Goal: Complete application form

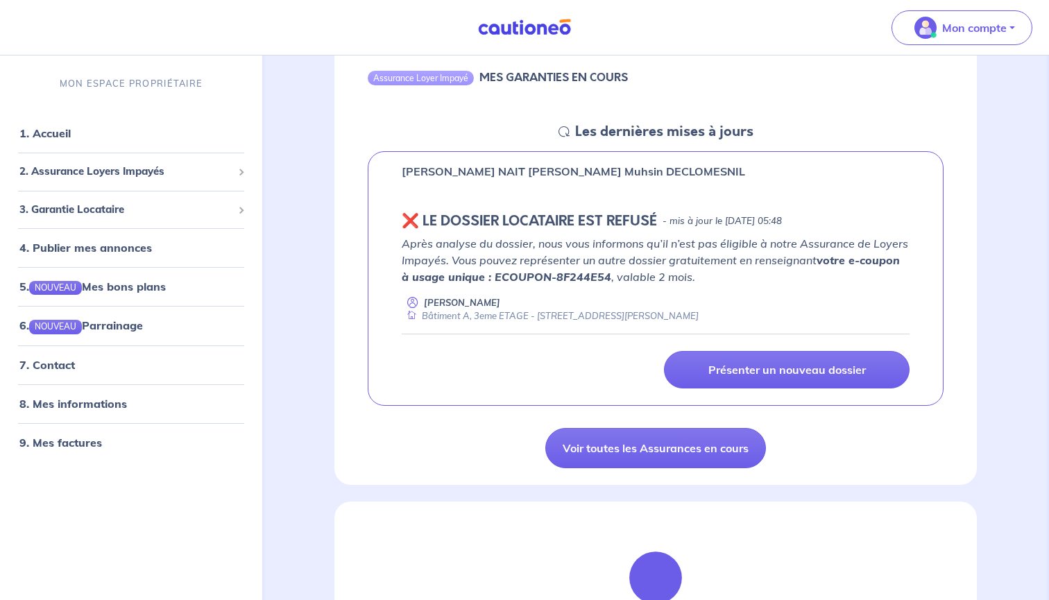
scroll to position [154, 0]
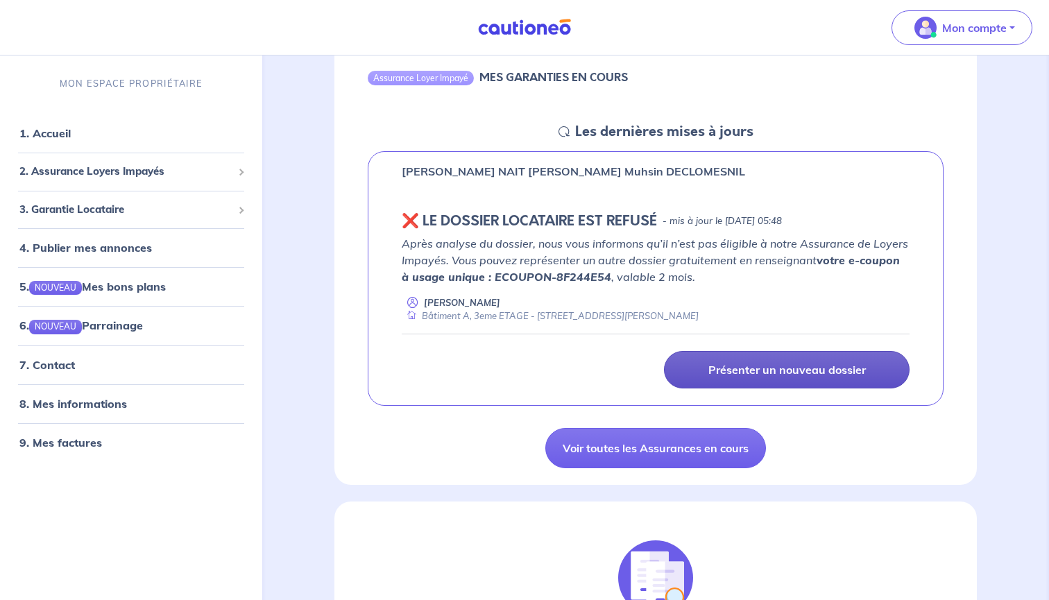
click at [773, 368] on p "Présenter un nouveau dossier" at bounding box center [786, 370] width 157 height 14
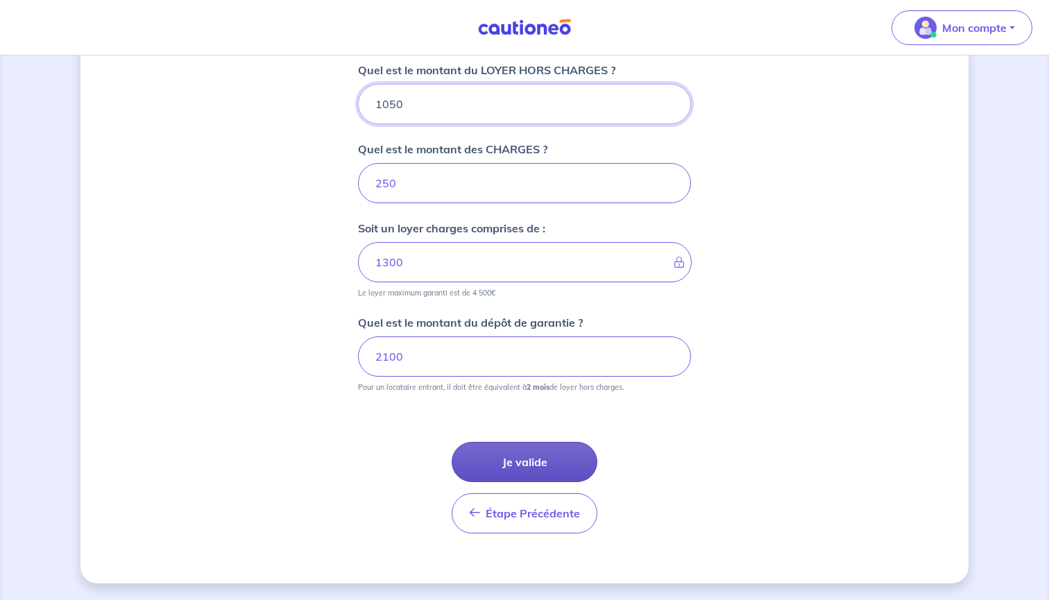
scroll to position [564, 0]
drag, startPoint x: 630, startPoint y: 384, endPoint x: 446, endPoint y: 383, distance: 183.9
click at [446, 383] on small "Pour un locataire entrant, il doit être équivalent à 2 mois de loyer hors charg…" at bounding box center [524, 384] width 333 height 15
click at [516, 457] on button "Je valide" at bounding box center [525, 462] width 146 height 40
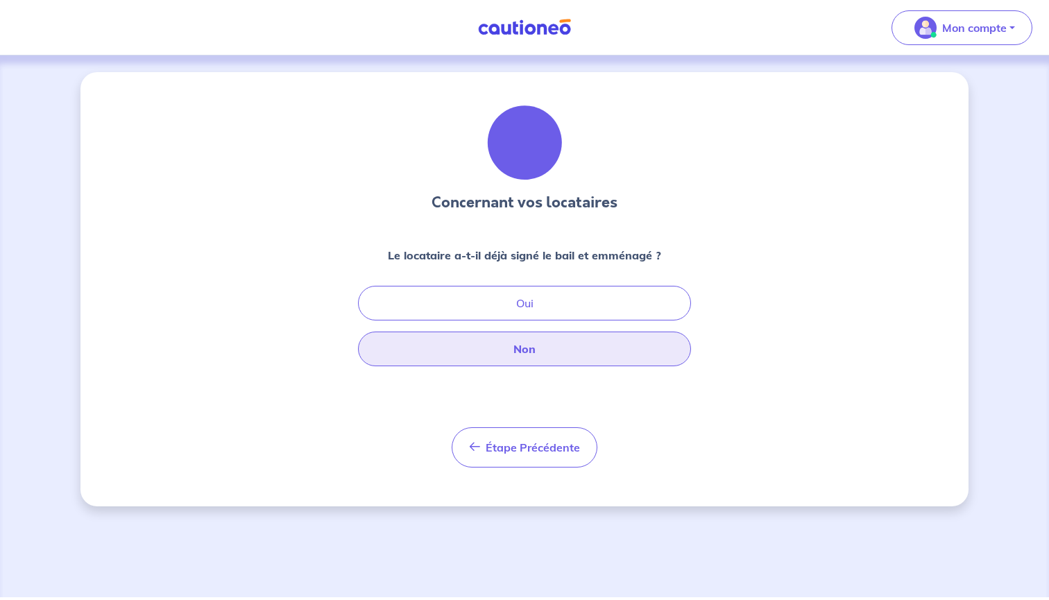
click at [574, 354] on button "Non" at bounding box center [524, 349] width 333 height 35
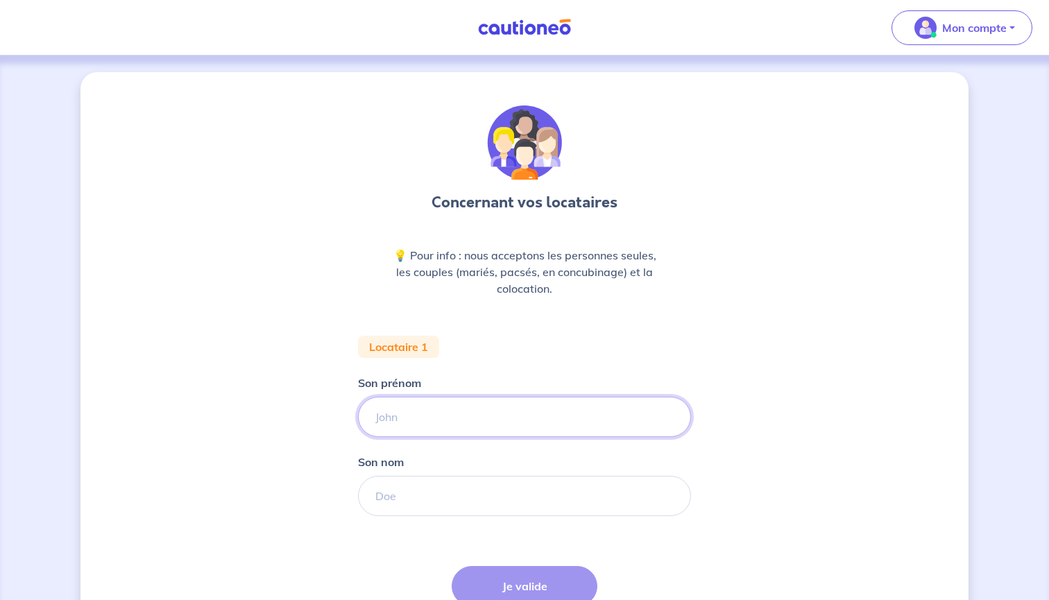
click at [461, 411] on input "Son prénom" at bounding box center [524, 417] width 333 height 40
type input "Larbi"
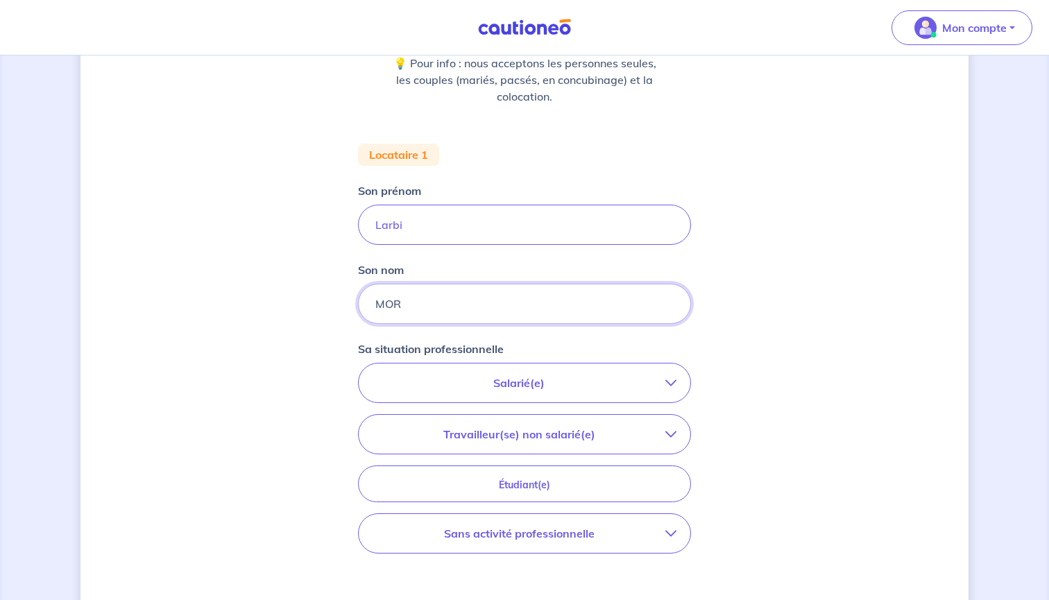
scroll to position [203, 0]
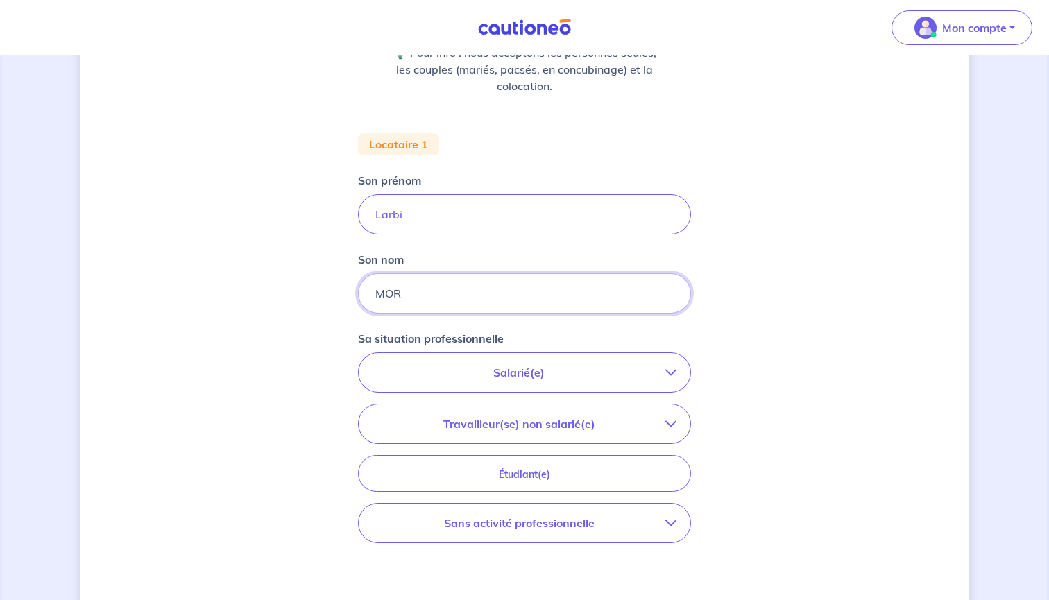
type input "MOR"
click at [622, 366] on p "Salarié(e)" at bounding box center [519, 372] width 293 height 17
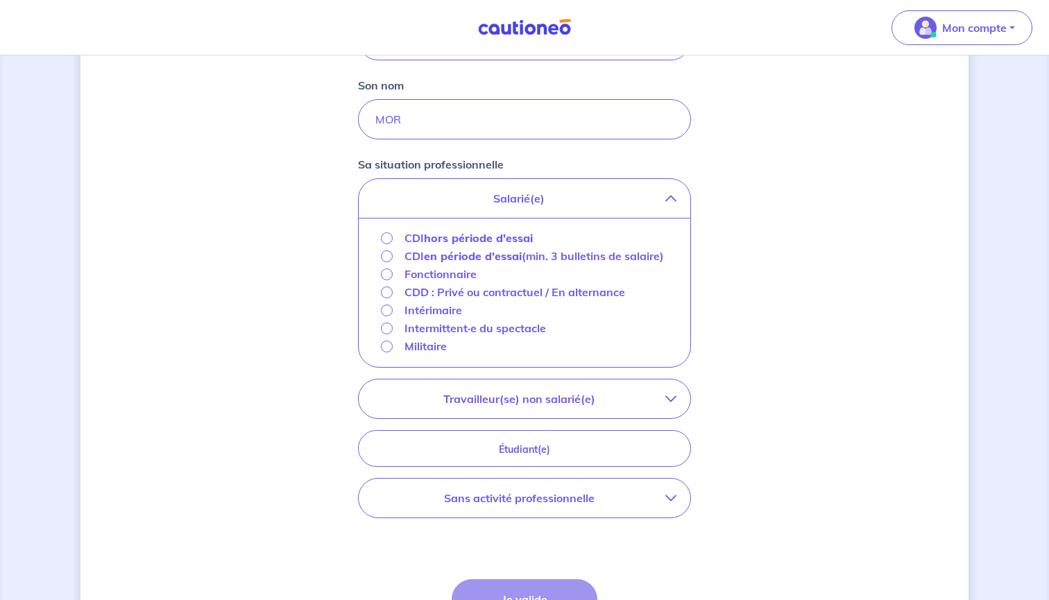
scroll to position [377, 0]
click at [617, 407] on p "Travailleur(se) non salarié(e)" at bounding box center [519, 398] width 293 height 17
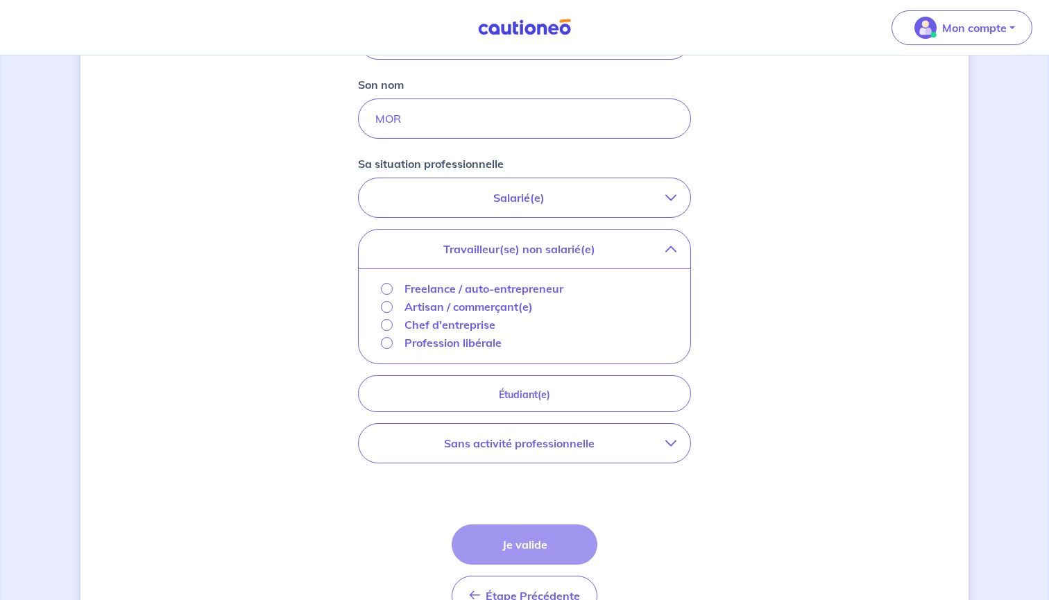
click at [485, 337] on p "Profession libérale" at bounding box center [452, 342] width 97 height 17
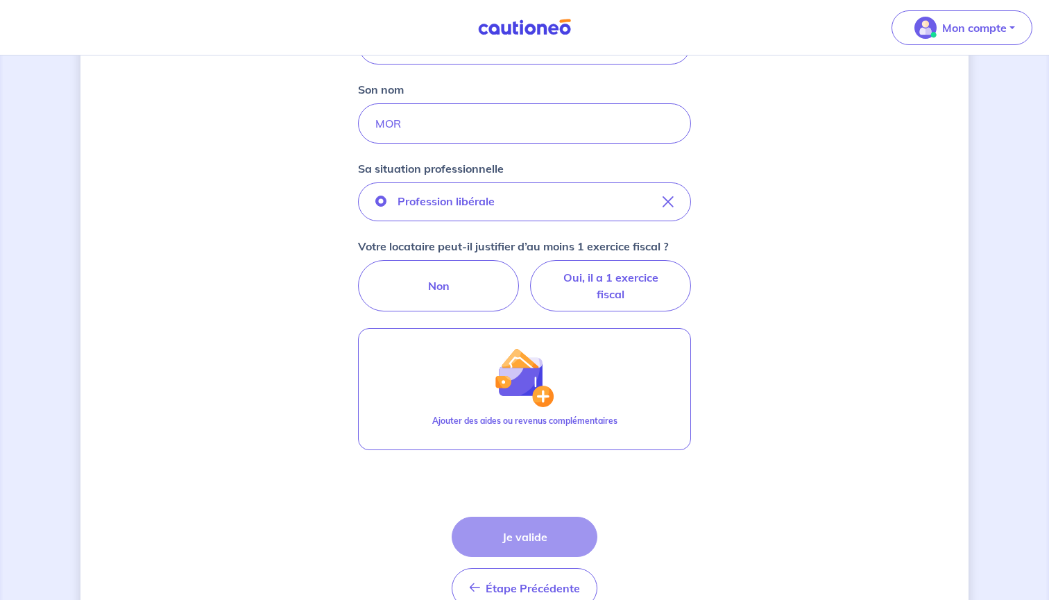
scroll to position [447, 0]
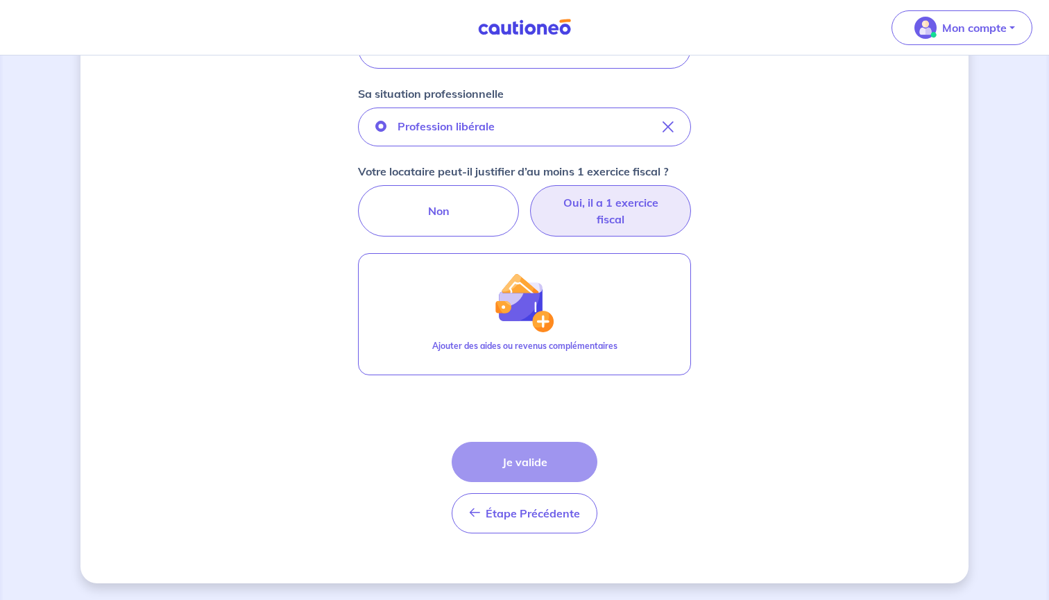
click at [654, 229] on label "Oui, il a 1 exercice fiscal" at bounding box center [610, 210] width 161 height 51
click at [529, 194] on input "Oui, il a 1 exercice fiscal" at bounding box center [524, 189] width 9 height 9
radio input "true"
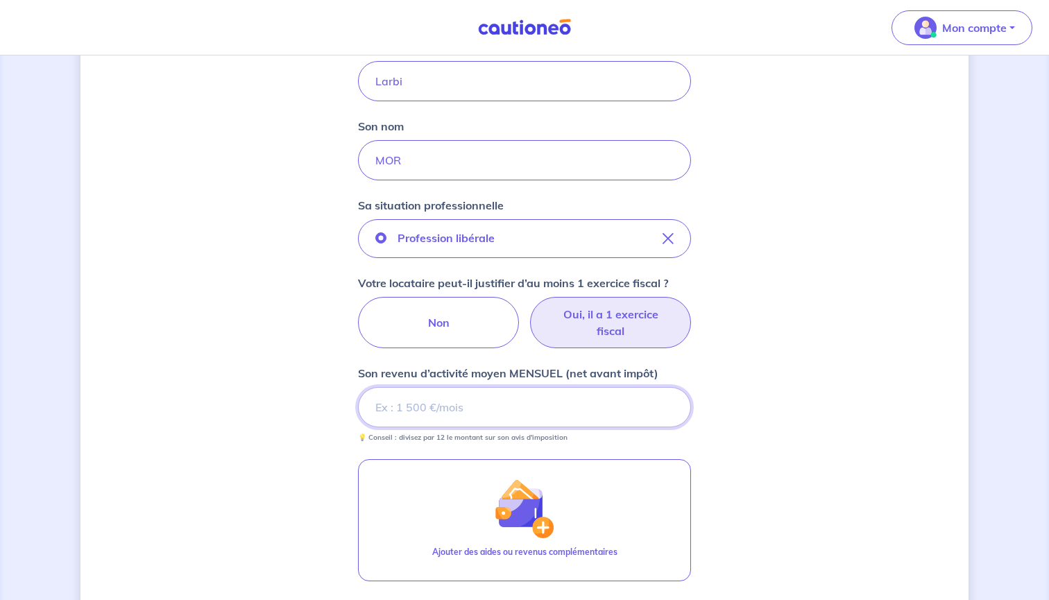
scroll to position [327, 0]
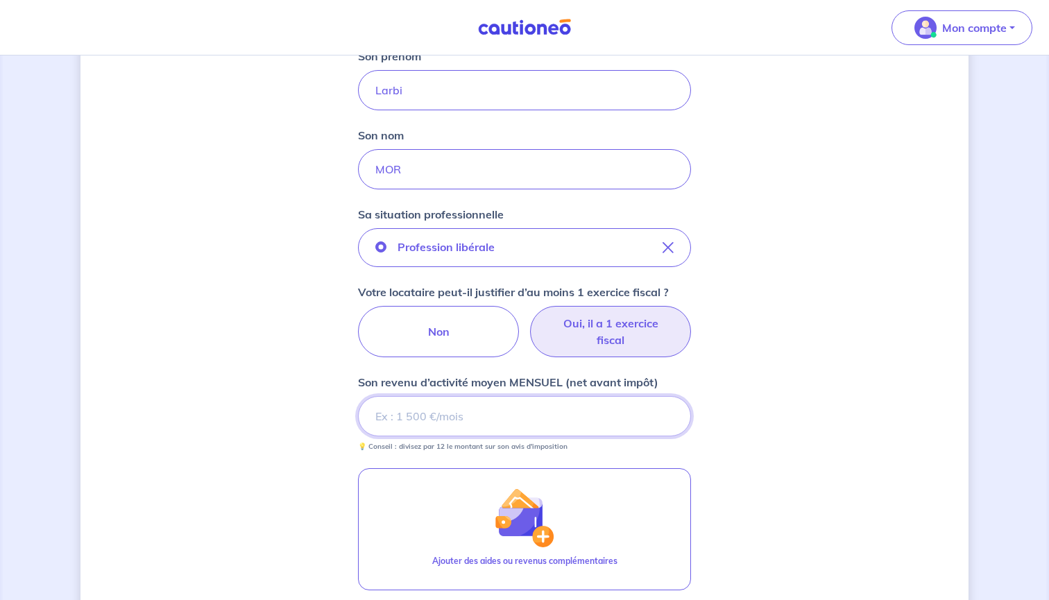
drag, startPoint x: 491, startPoint y: 231, endPoint x: 540, endPoint y: 418, distance: 193.9
click at [540, 418] on input "Son revenu d’activité moyen MENSUEL (net avant impôt)" at bounding box center [524, 416] width 333 height 40
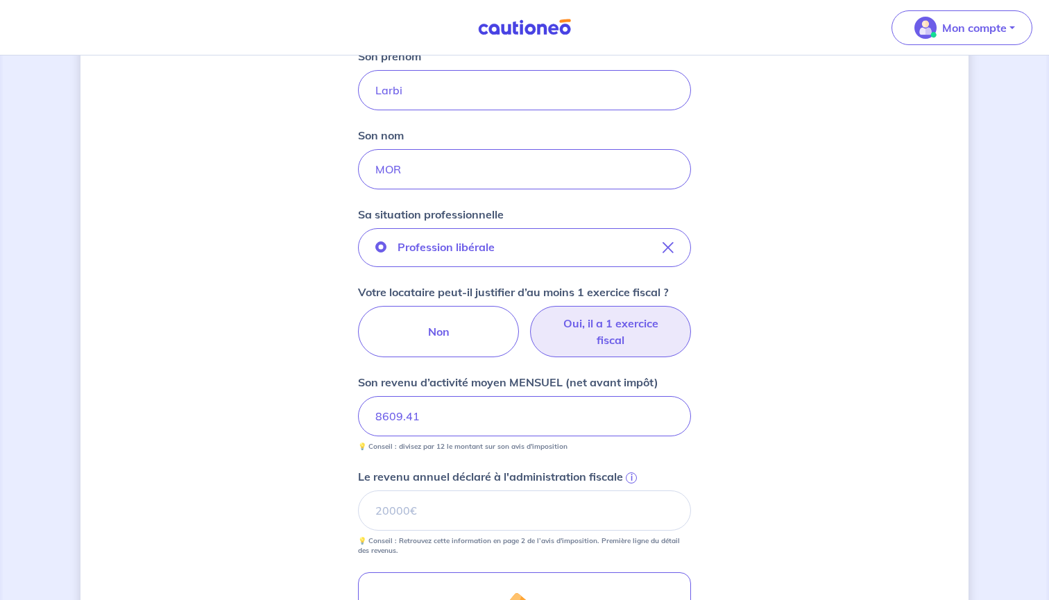
click at [809, 429] on div "Concernant vos locataires 💡 Pour info : nous acceptons les personnes seules, le…" at bounding box center [524, 323] width 888 height 1157
click at [633, 511] on input "Le revenu annuel déclaré à l'administration fiscale i" at bounding box center [524, 511] width 333 height 40
click at [626, 477] on span "i" at bounding box center [631, 477] width 11 height 11
click at [625, 491] on input "Le revenu annuel déclaré à l'administration fiscale i" at bounding box center [524, 511] width 333 height 40
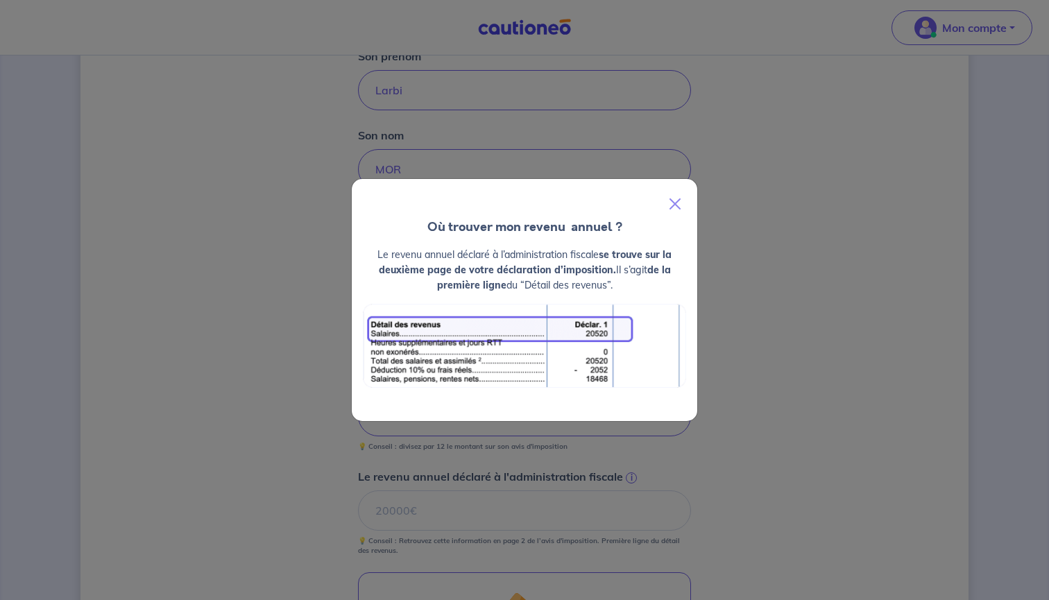
click at [625, 477] on div "Où trouver mon revenu  annuel ? Le revenu annuel déclaré à l’administration fis…" at bounding box center [524, 300] width 1049 height 600
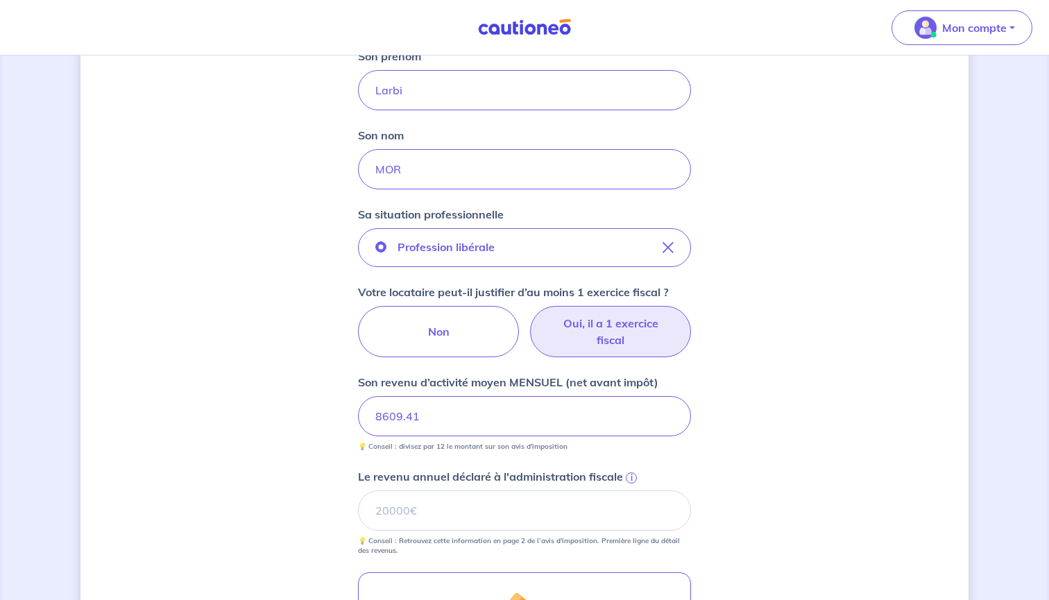
scroll to position [646, 0]
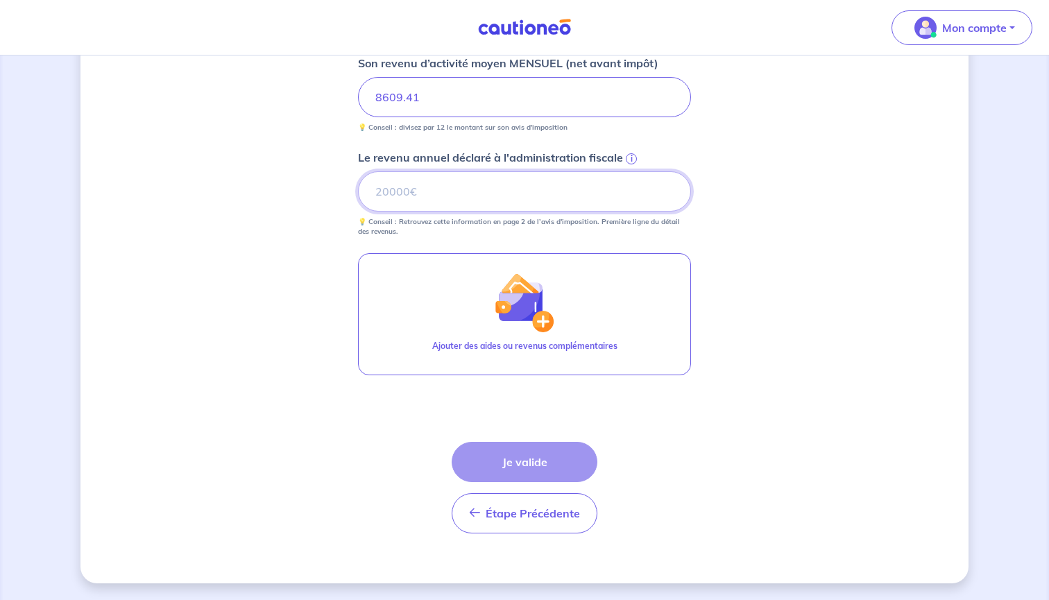
click at [507, 189] on input "Le revenu annuel déclaré à l'administration fiscale i" at bounding box center [524, 191] width 333 height 40
paste input "103313"
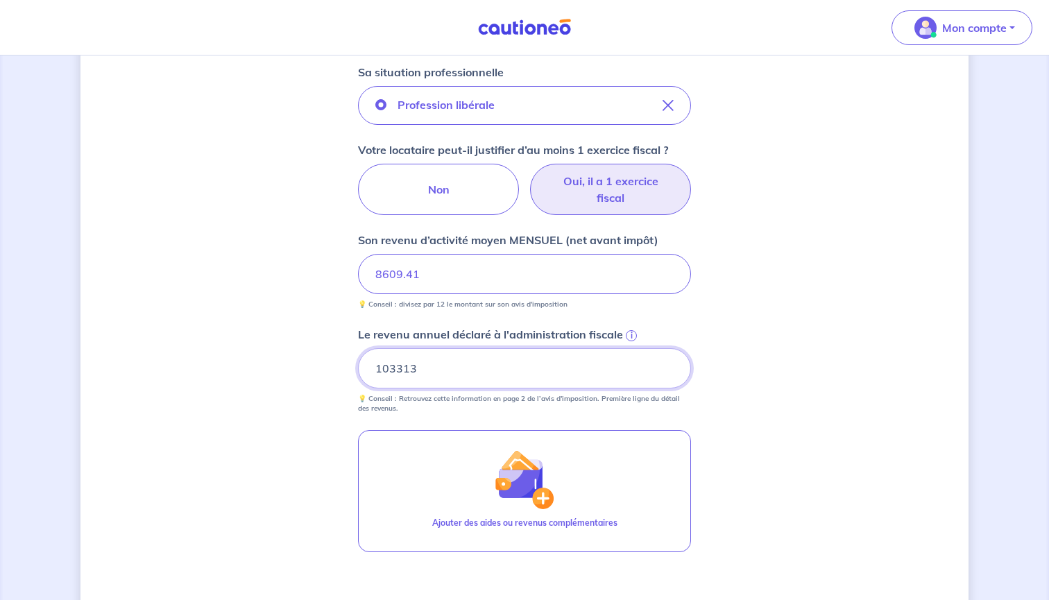
scroll to position [469, 0]
type input "103313"
click at [467, 282] on input "8609.41" at bounding box center [524, 274] width 333 height 40
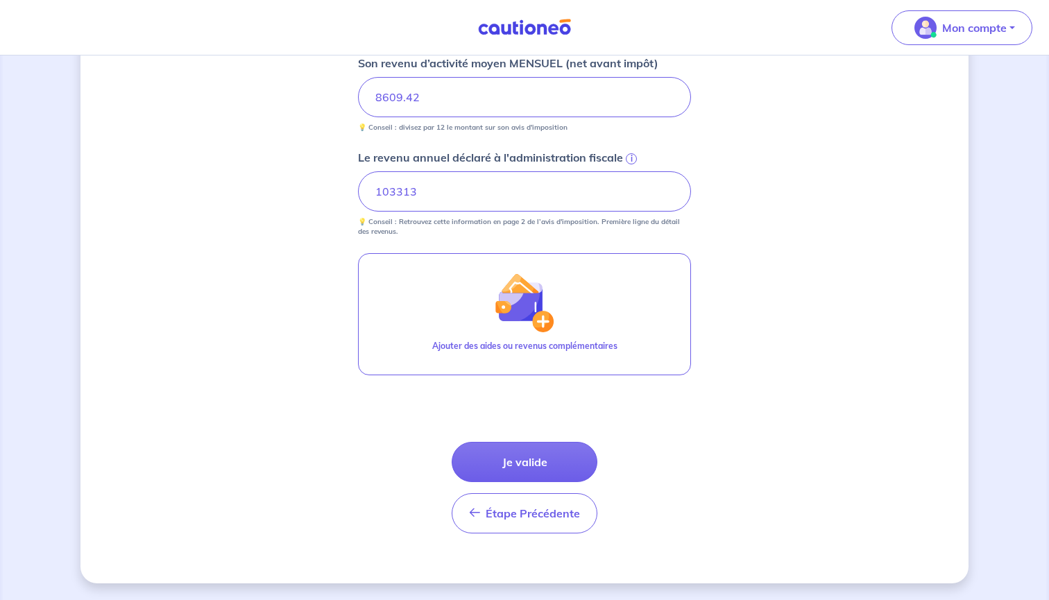
scroll to position [646, 0]
click at [533, 462] on button "Je valide" at bounding box center [525, 462] width 146 height 40
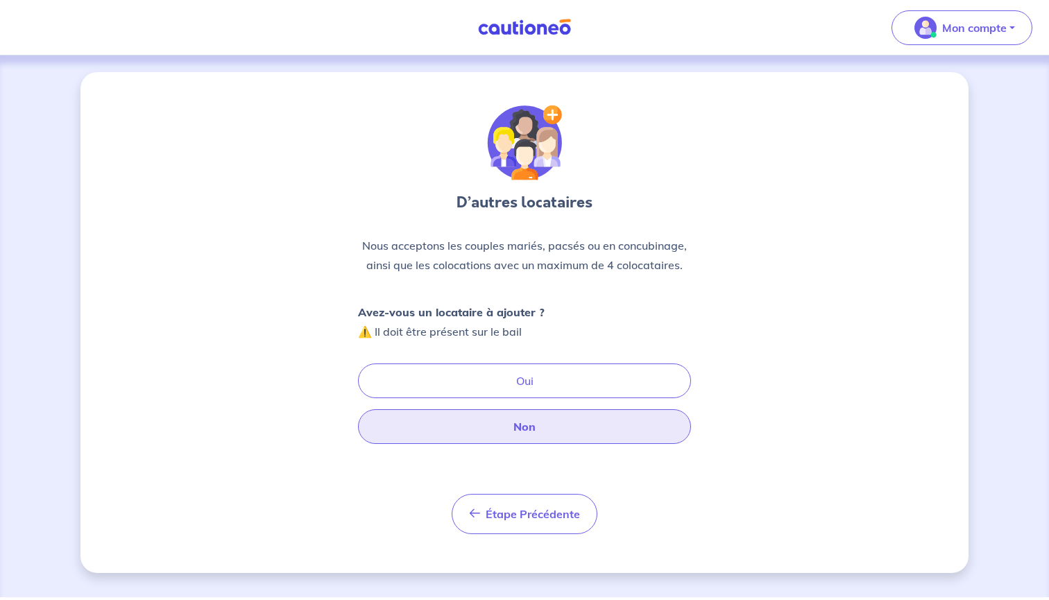
click at [544, 424] on button "Non" at bounding box center [524, 426] width 333 height 35
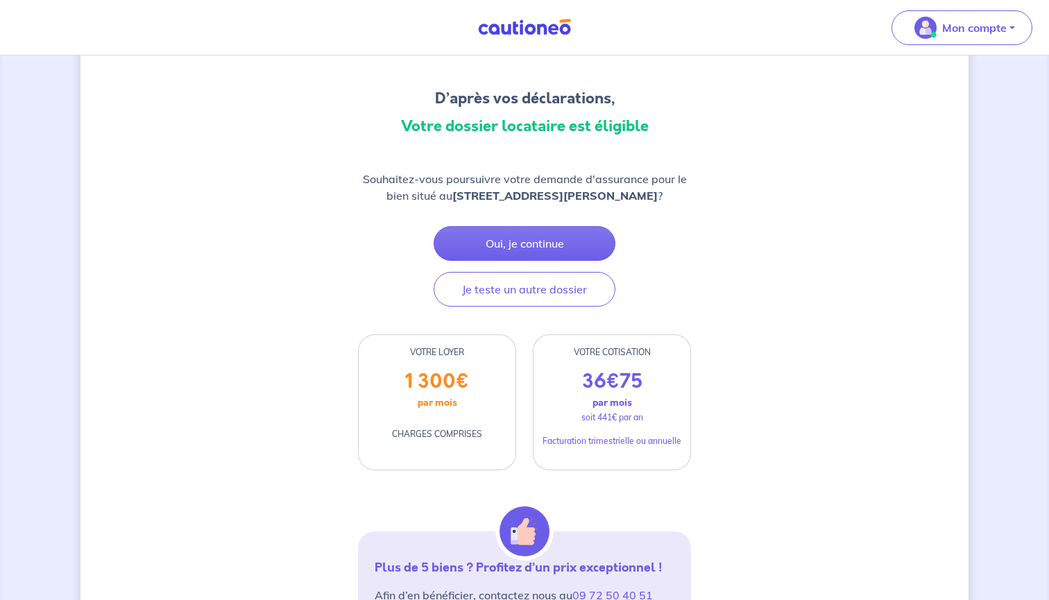
scroll to position [104, 0]
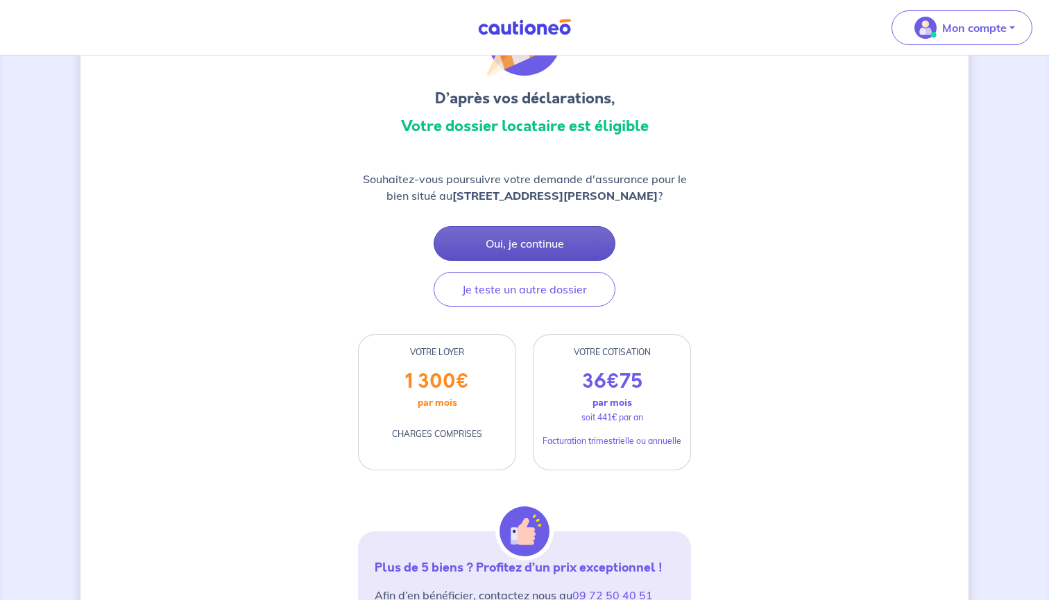
click at [546, 237] on button "Oui, je continue" at bounding box center [525, 243] width 182 height 35
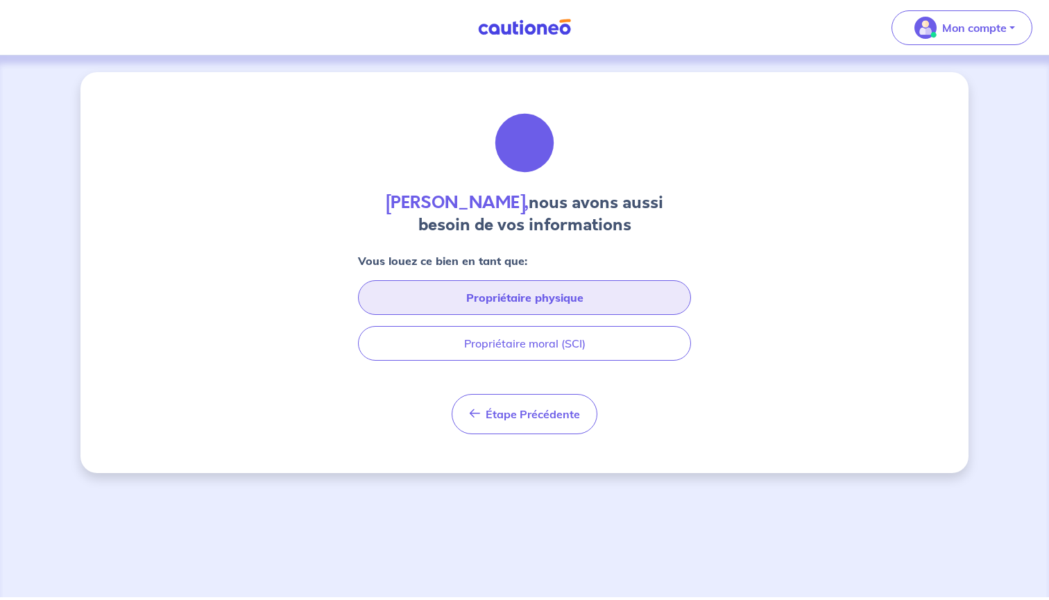
click at [570, 300] on button "Propriétaire physique" at bounding box center [524, 297] width 333 height 35
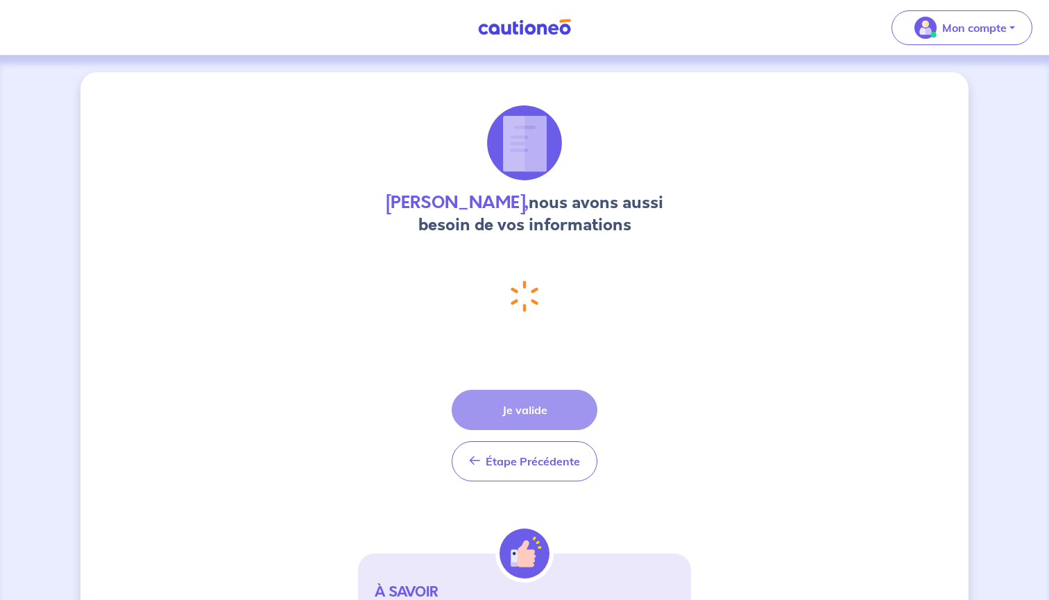
select select "FR"
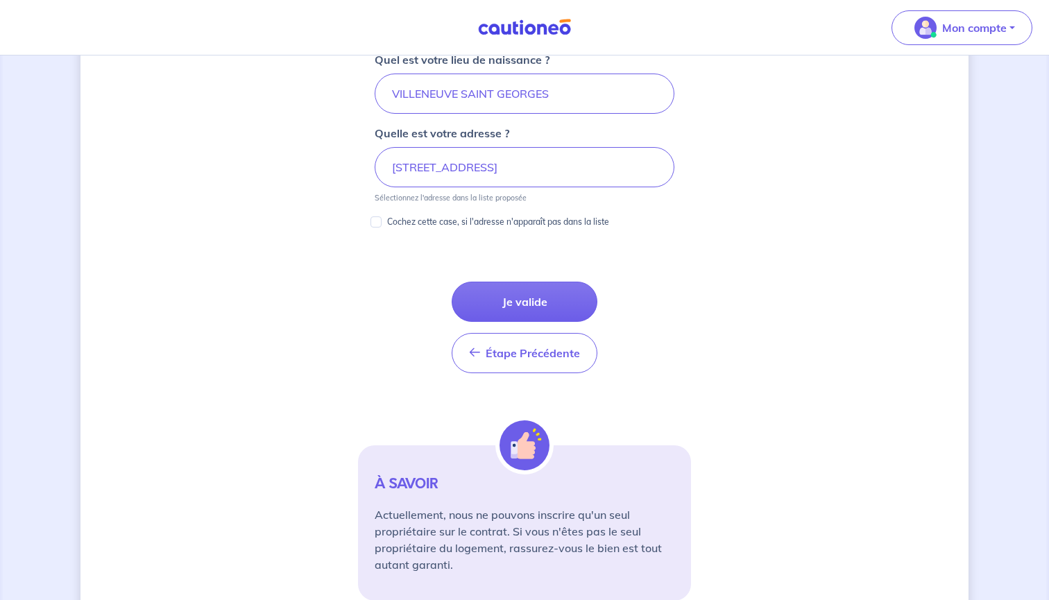
scroll to position [736, 0]
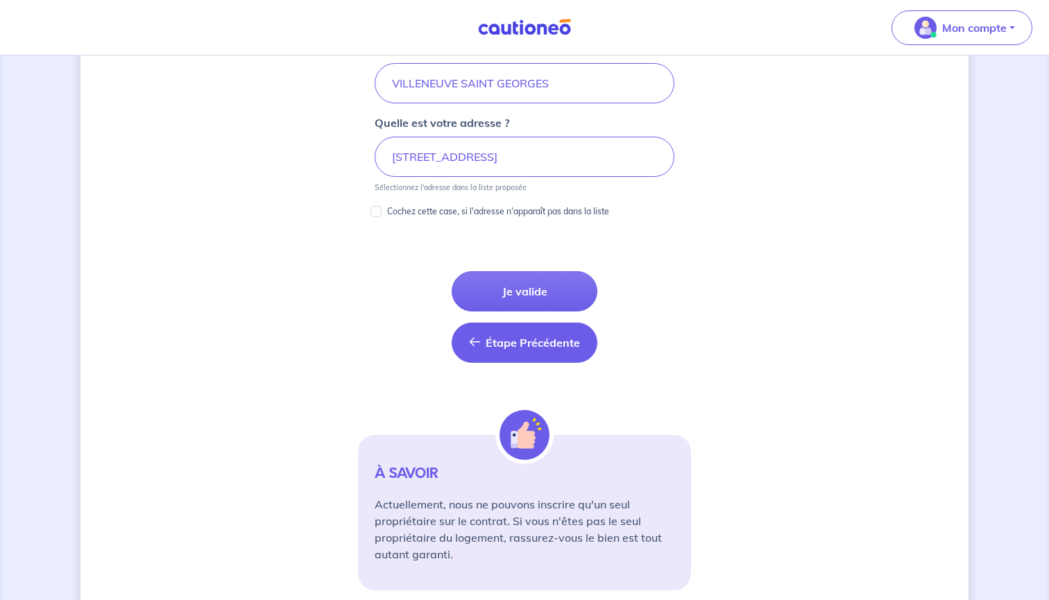
click at [556, 332] on button "Étape Précédente Précédent" at bounding box center [525, 343] width 146 height 40
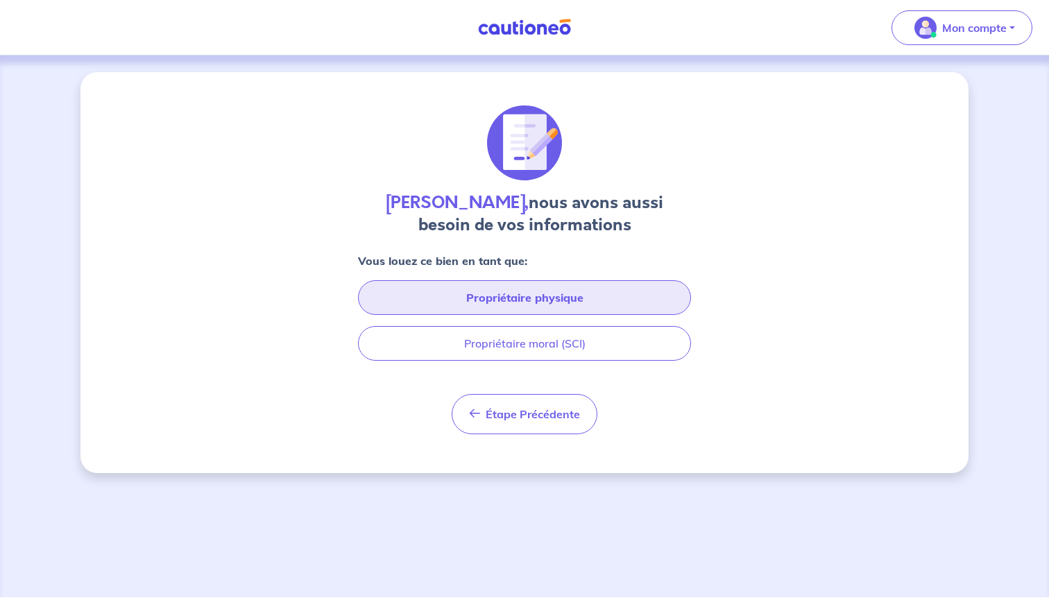
click at [617, 291] on button "Propriétaire physique" at bounding box center [524, 297] width 333 height 35
select select "FR"
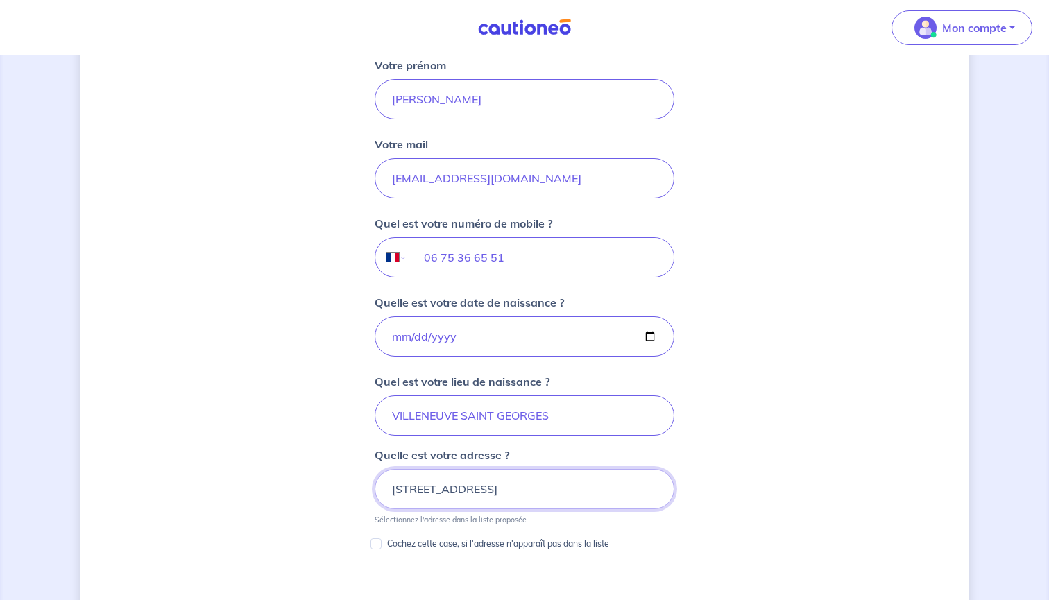
scroll to position [414, 0]
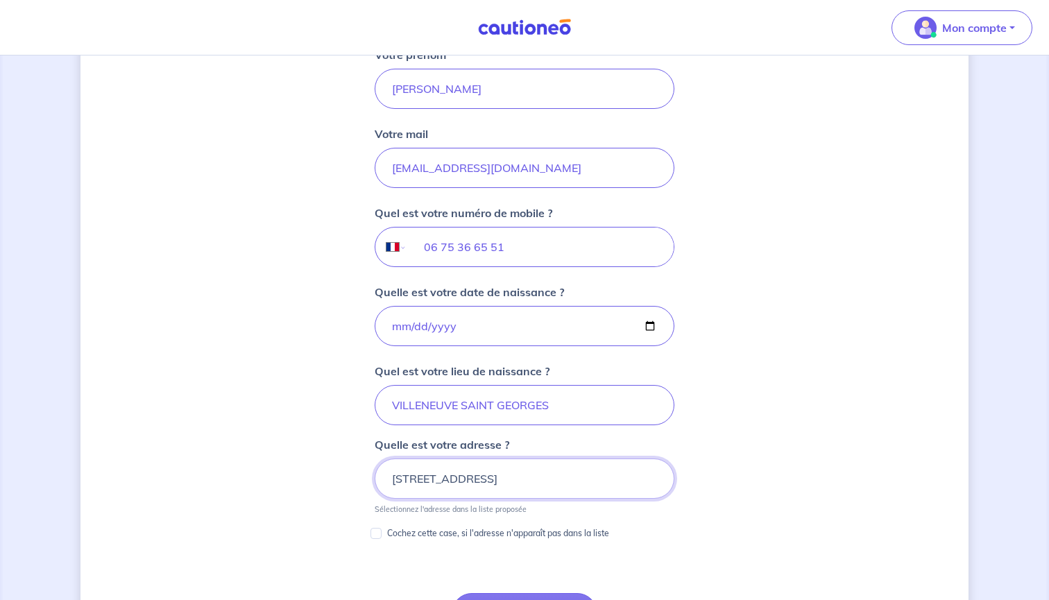
drag, startPoint x: 477, startPoint y: 481, endPoint x: 302, endPoint y: 466, distance: 175.6
click at [302, 466] on div "[PERSON_NAME], nous avons aussi besoin de vos informations Vous louez ce bien e…" at bounding box center [524, 304] width 888 height 1293
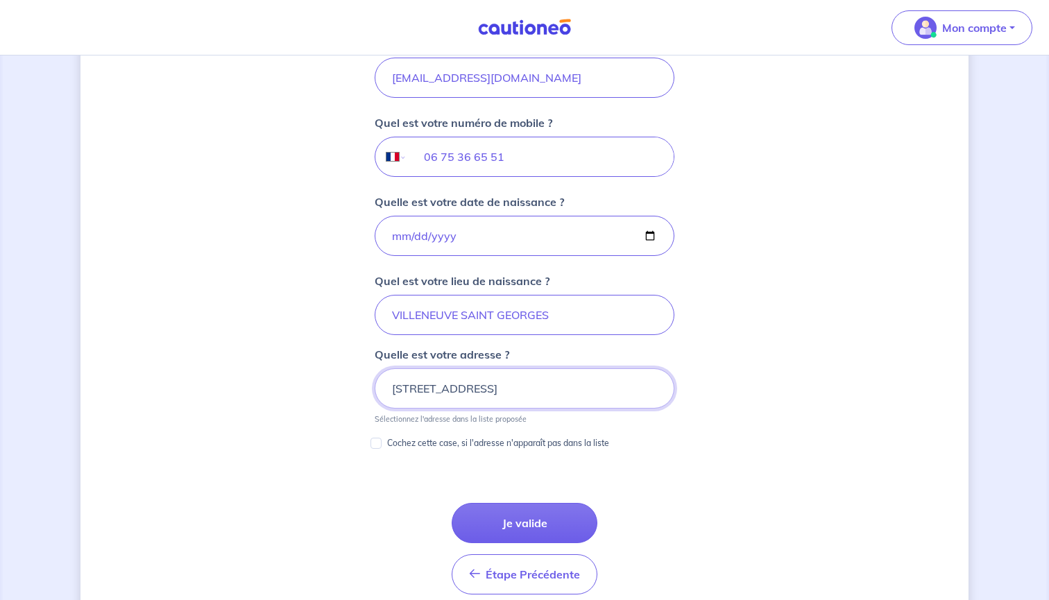
scroll to position [506, 0]
click at [776, 341] on div "[PERSON_NAME], nous avons aussi besoin de vos informations Vous louez ce bien e…" at bounding box center [524, 212] width 888 height 1293
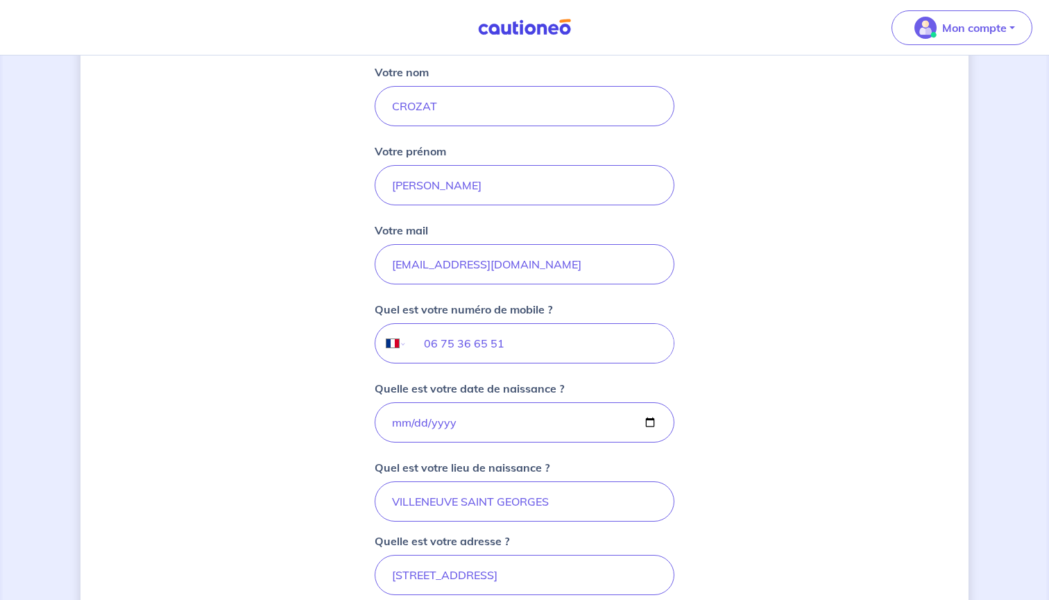
scroll to position [302, 0]
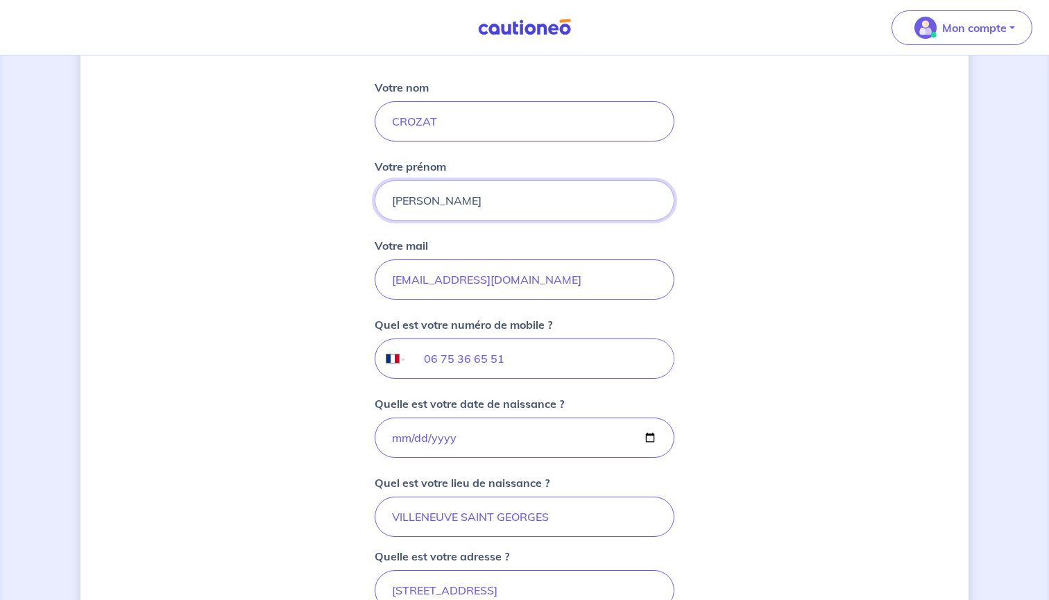
type input "[PERSON_NAME]"
click at [738, 240] on div "[PERSON_NAME], nous avons aussi besoin de vos informations Vous louez ce bien e…" at bounding box center [524, 416] width 888 height 1293
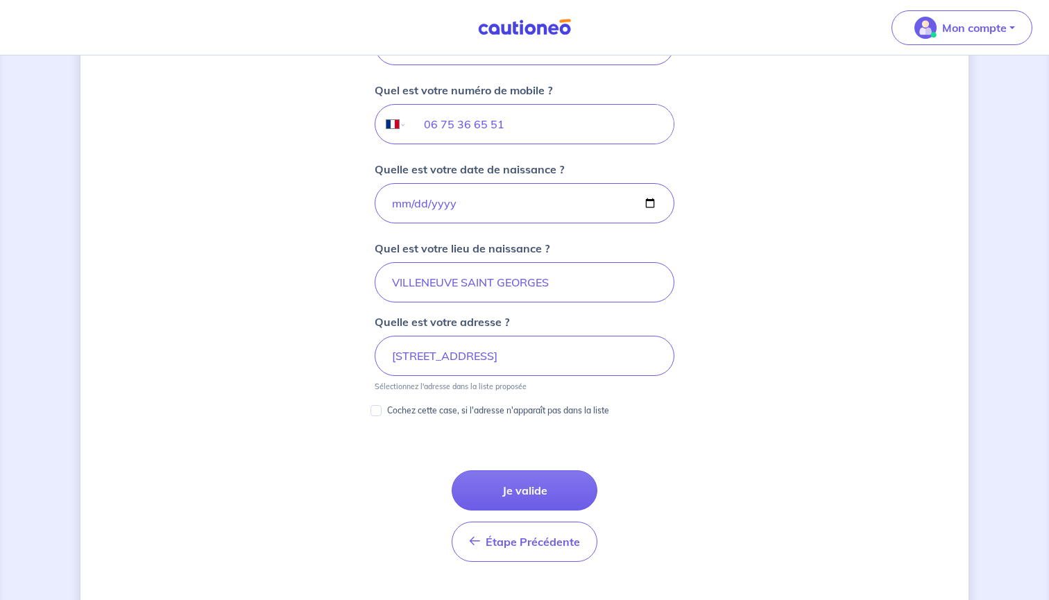
scroll to position [546, 0]
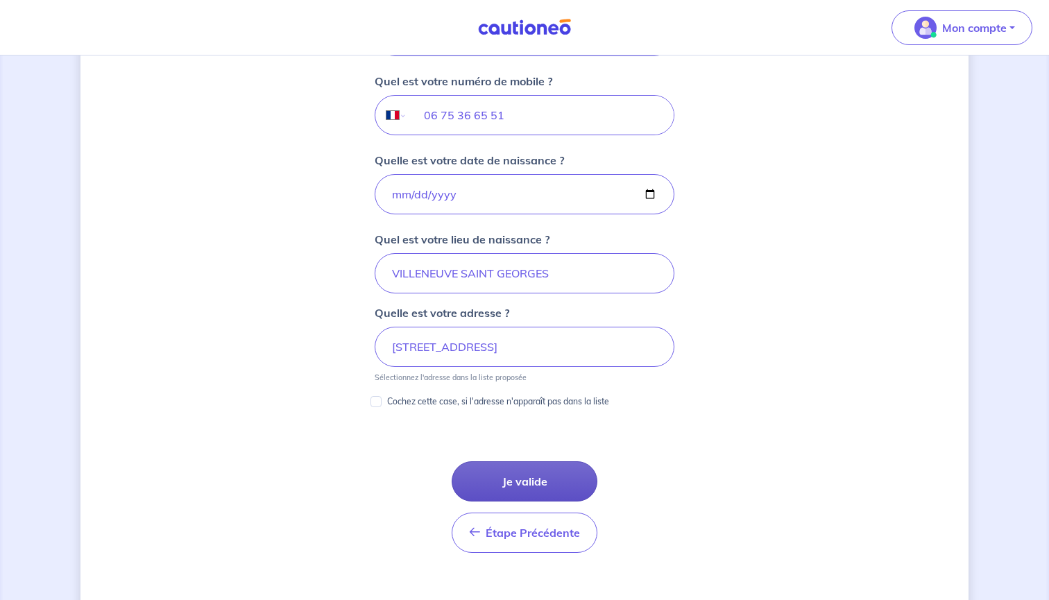
click at [511, 492] on button "Je valide" at bounding box center [525, 481] width 146 height 40
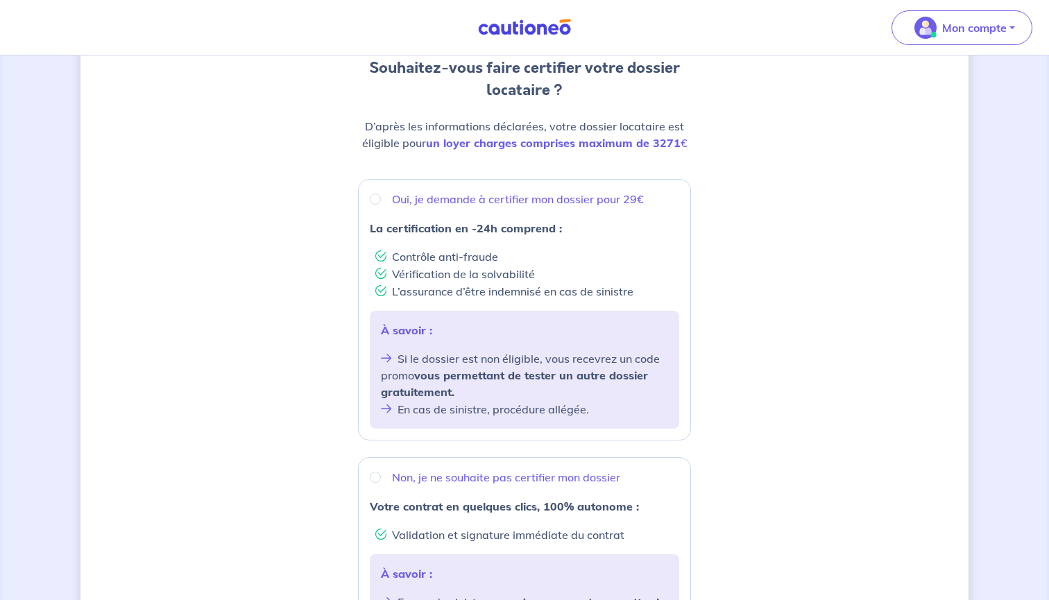
scroll to position [89, 0]
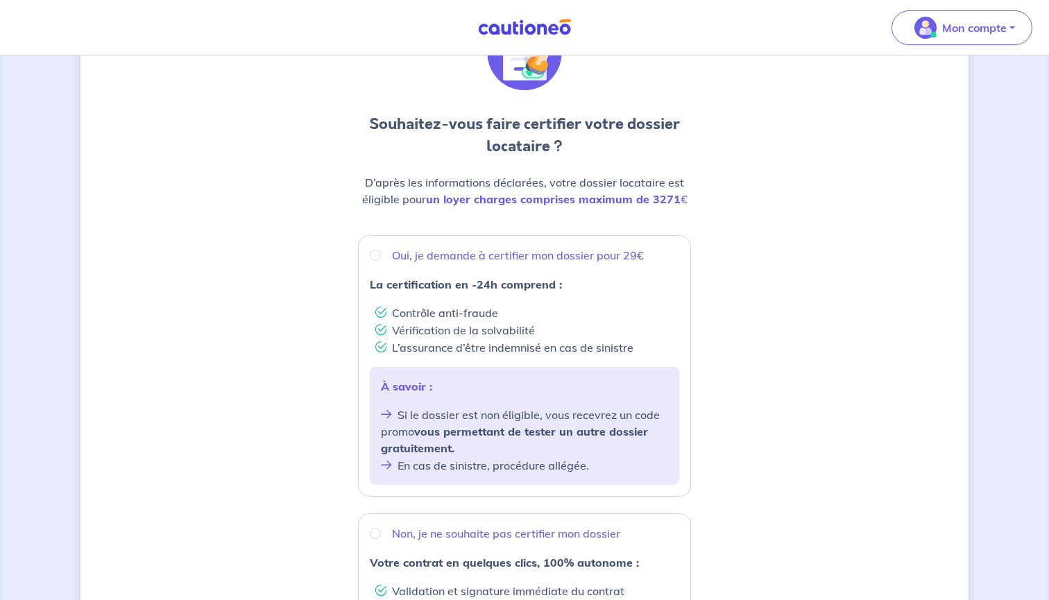
click at [376, 250] on input "Oui, je demande à certifier mon dossier pour 29€" at bounding box center [375, 255] width 11 height 11
radio input "true"
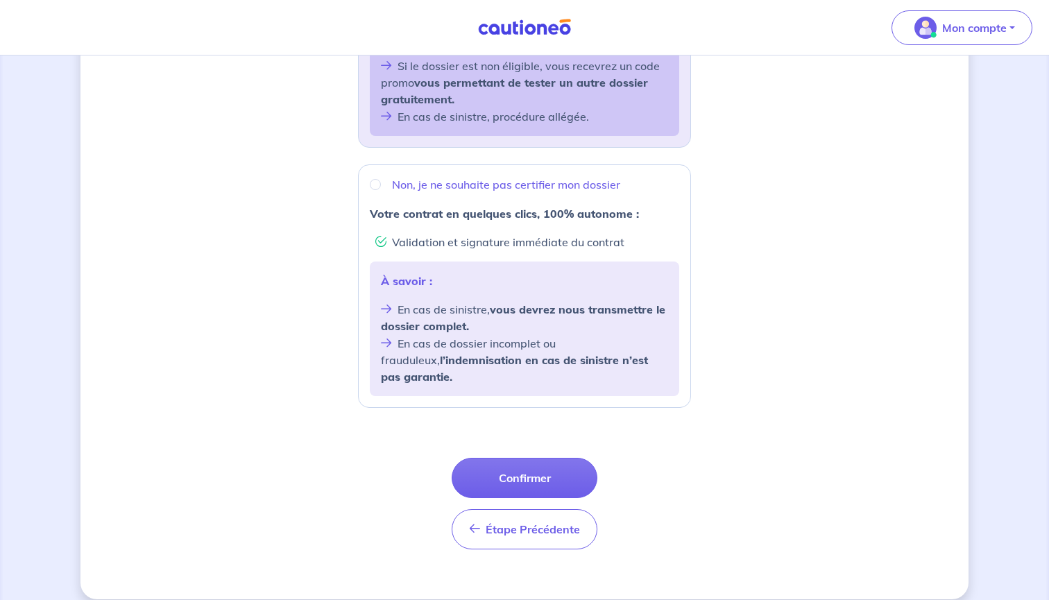
scroll to position [438, 0]
click at [574, 459] on button "Confirmer" at bounding box center [525, 479] width 146 height 40
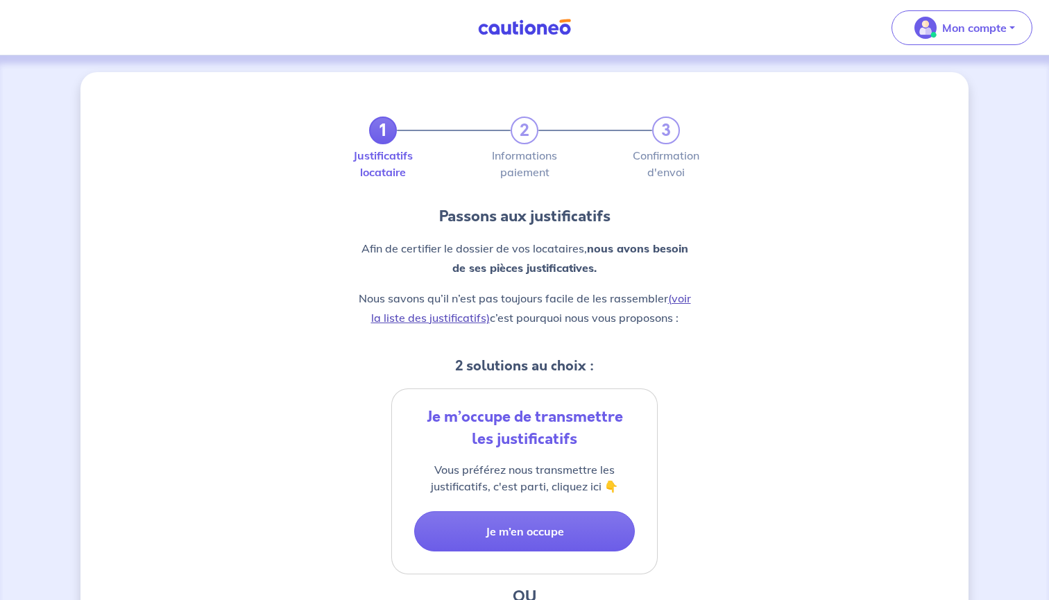
click at [463, 320] on link "(voir la liste des justificatifs)" at bounding box center [531, 307] width 320 height 33
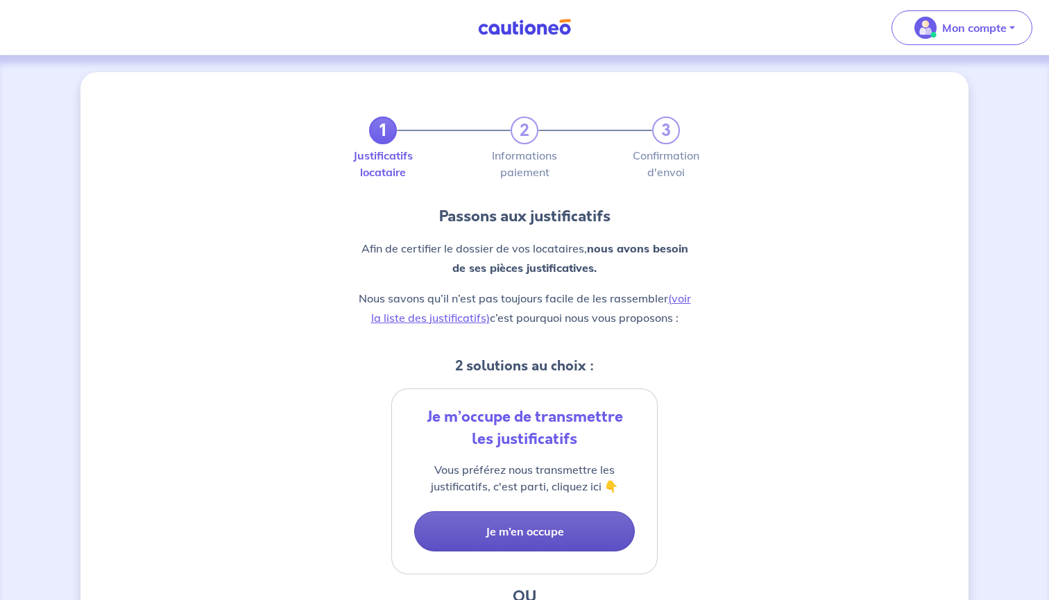
click at [502, 541] on button "Je m’en occupe" at bounding box center [524, 531] width 221 height 40
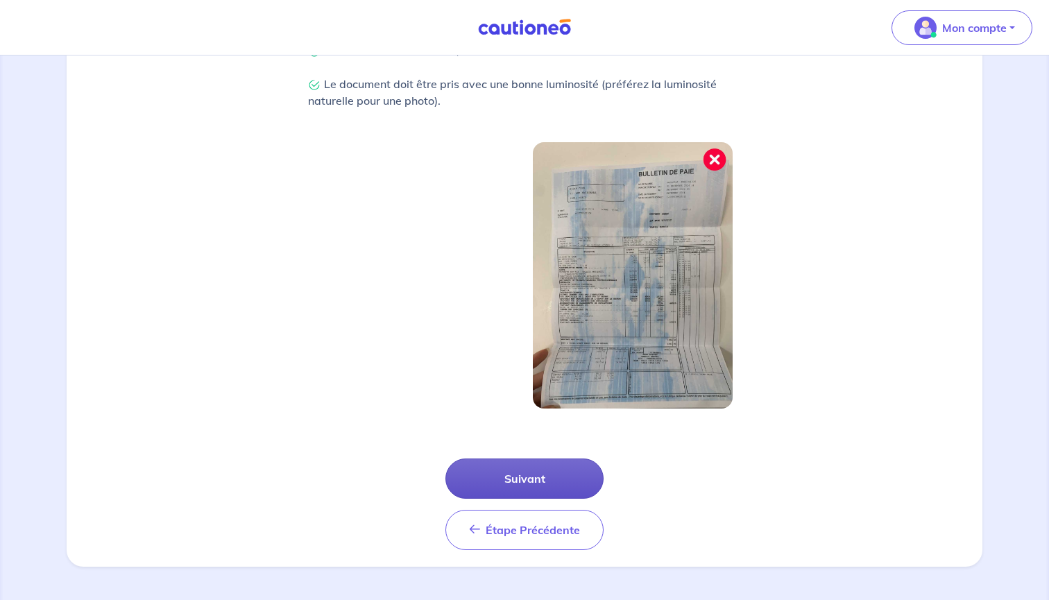
scroll to position [393, 0]
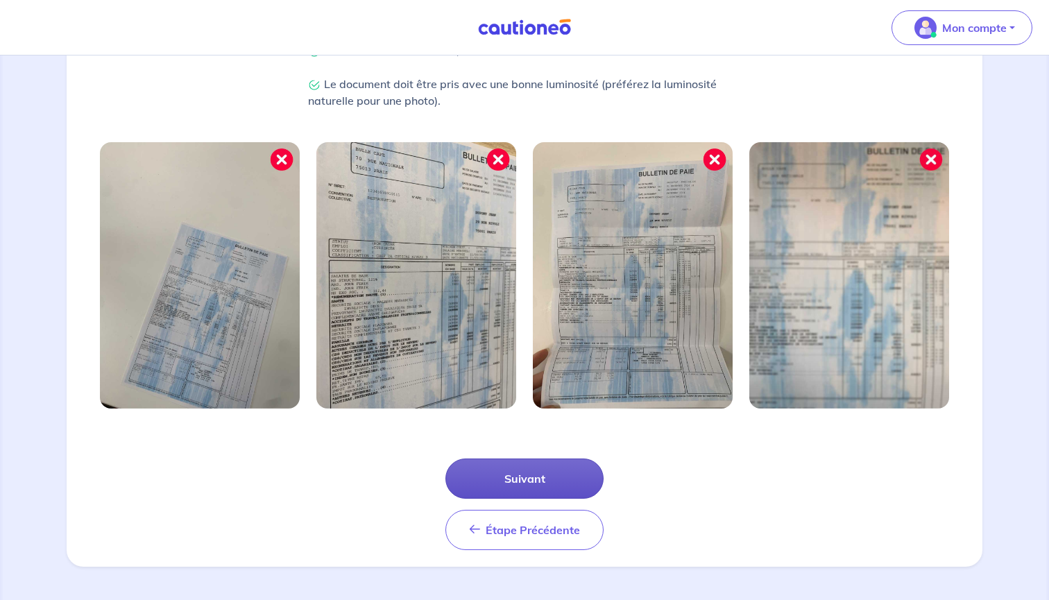
click at [545, 484] on button "Suivant" at bounding box center [524, 479] width 158 height 40
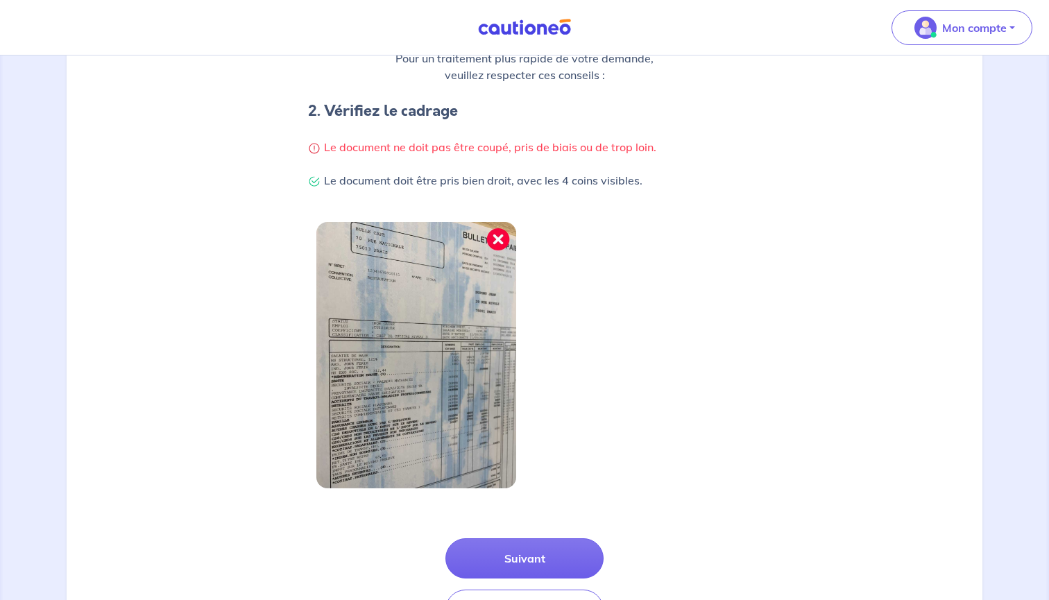
scroll to position [248, 0]
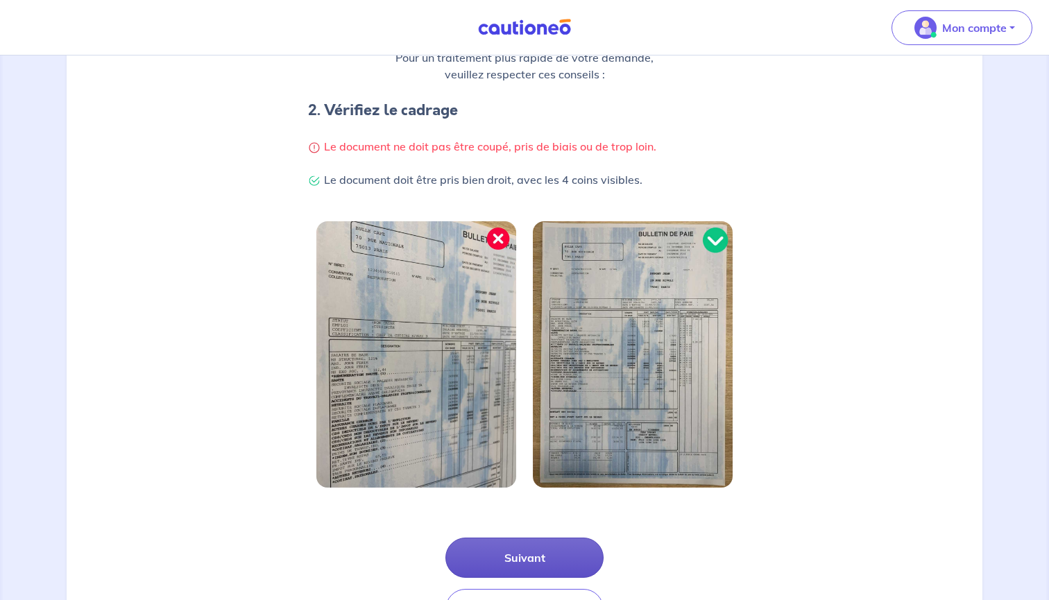
click at [559, 548] on button "Suivant" at bounding box center [524, 558] width 158 height 40
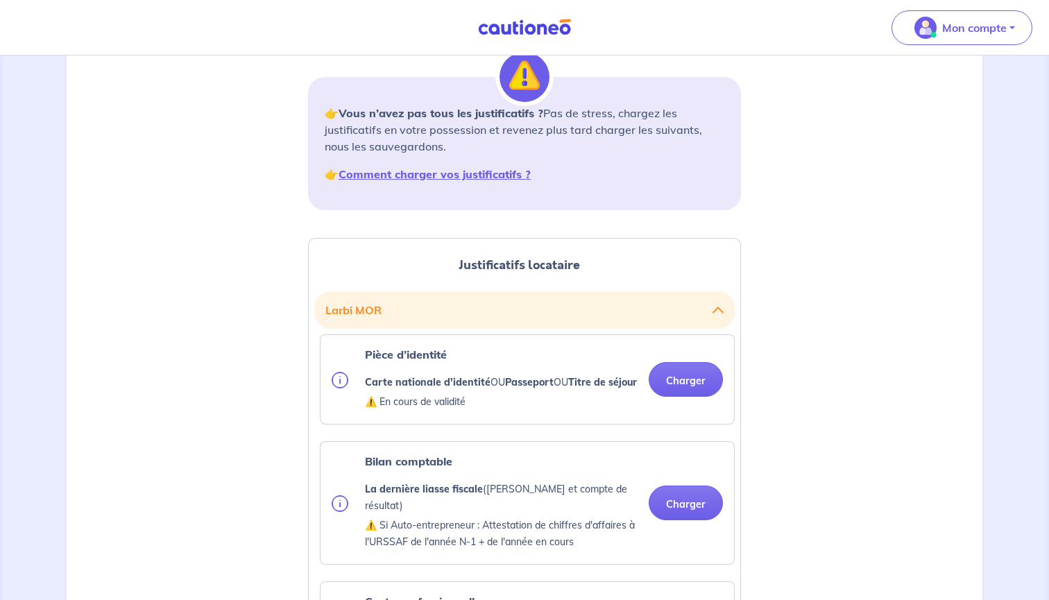
scroll to position [181, 0]
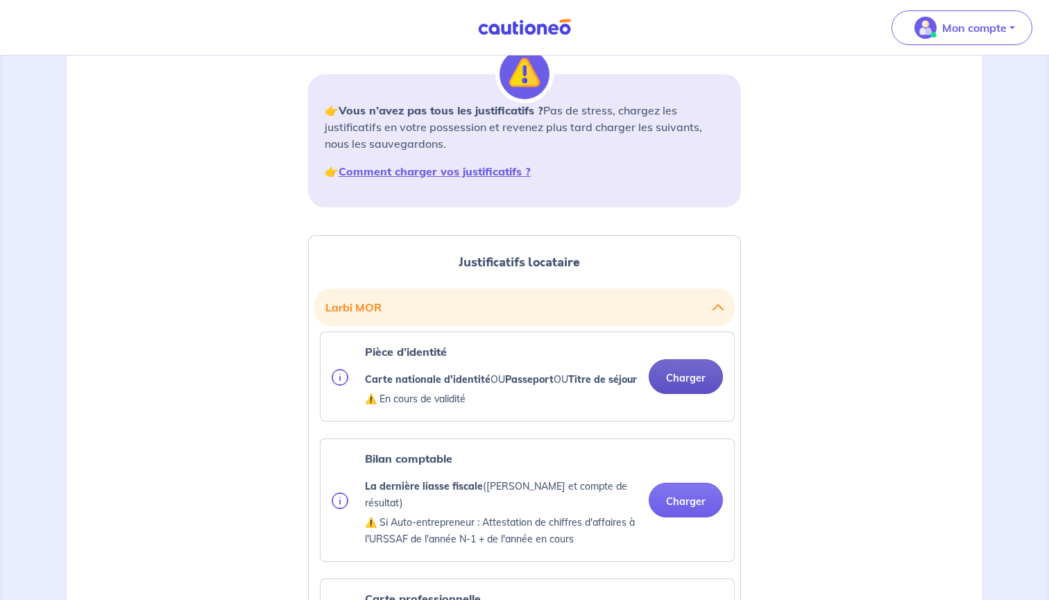
click at [703, 392] on button "Charger" at bounding box center [686, 376] width 74 height 35
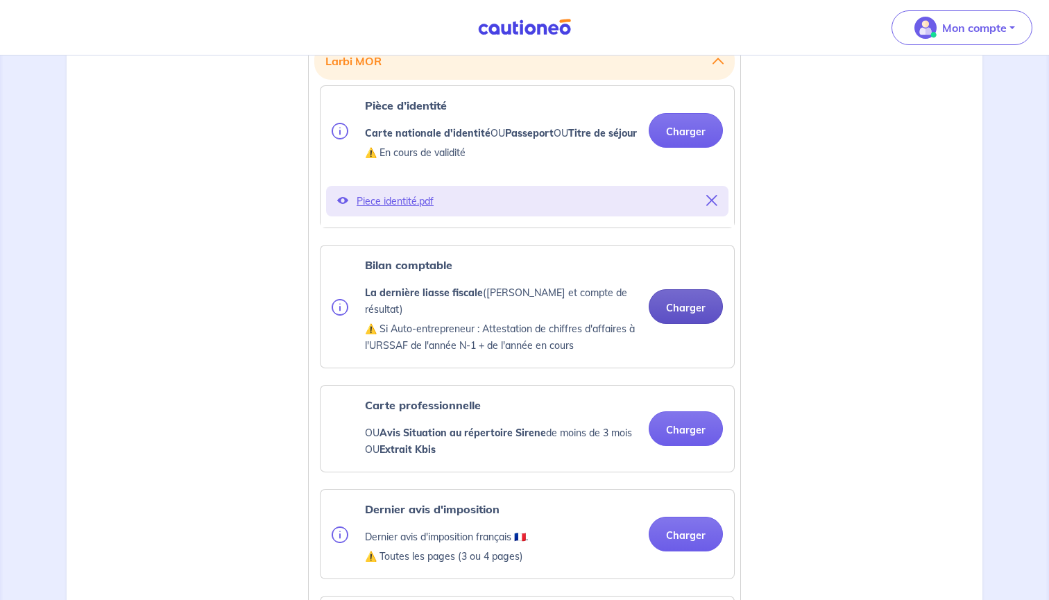
scroll to position [440, 0]
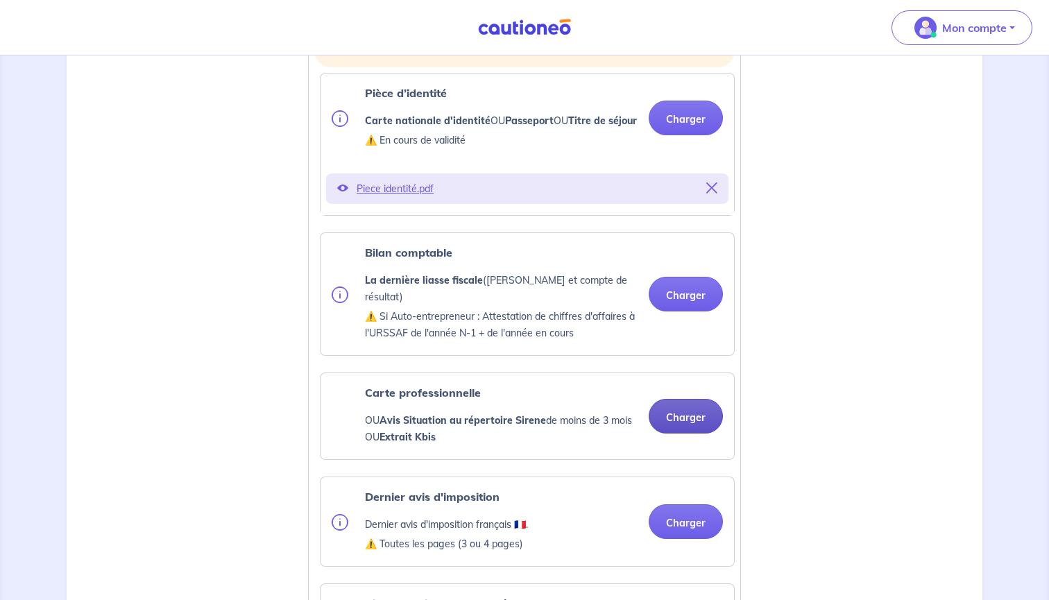
click at [687, 409] on button "Charger" at bounding box center [686, 416] width 74 height 35
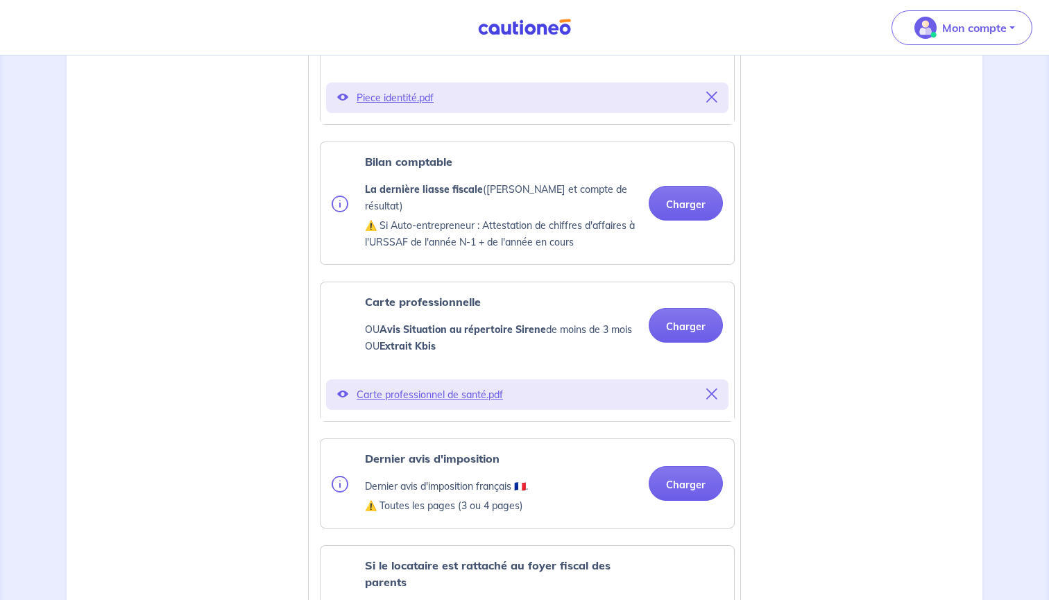
scroll to position [530, 0]
click at [691, 205] on button "Charger" at bounding box center [686, 204] width 74 height 35
click at [675, 488] on button "Charger" at bounding box center [686, 484] width 74 height 35
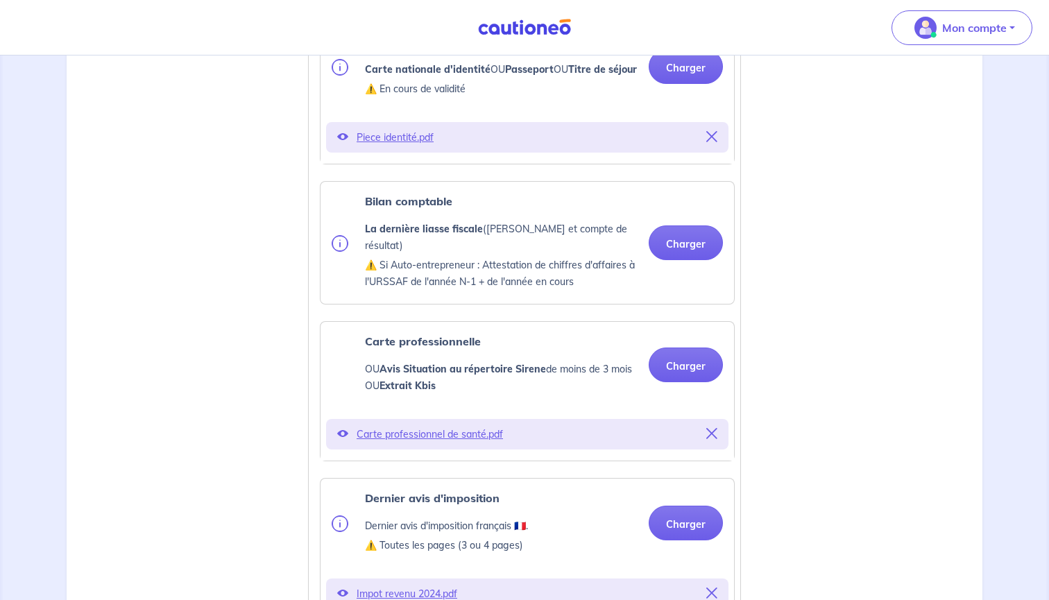
scroll to position [487, 0]
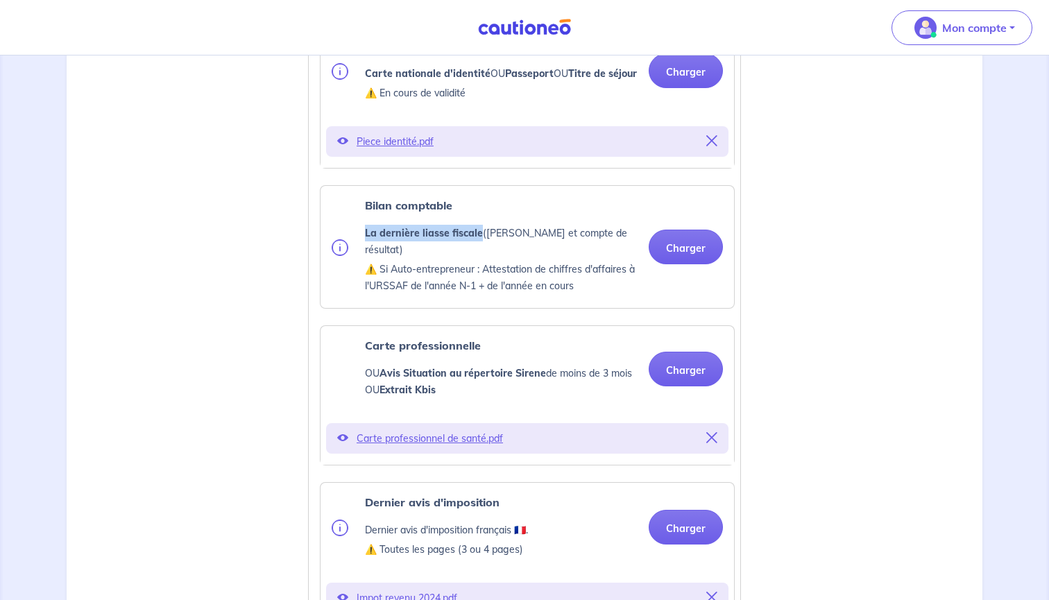
drag, startPoint x: 481, startPoint y: 249, endPoint x: 366, endPoint y: 247, distance: 115.9
click at [366, 247] on p "La dernière liasse fiscale ([PERSON_NAME] et compte de résultat)" at bounding box center [501, 241] width 273 height 33
click at [670, 255] on button "Charger" at bounding box center [686, 247] width 74 height 35
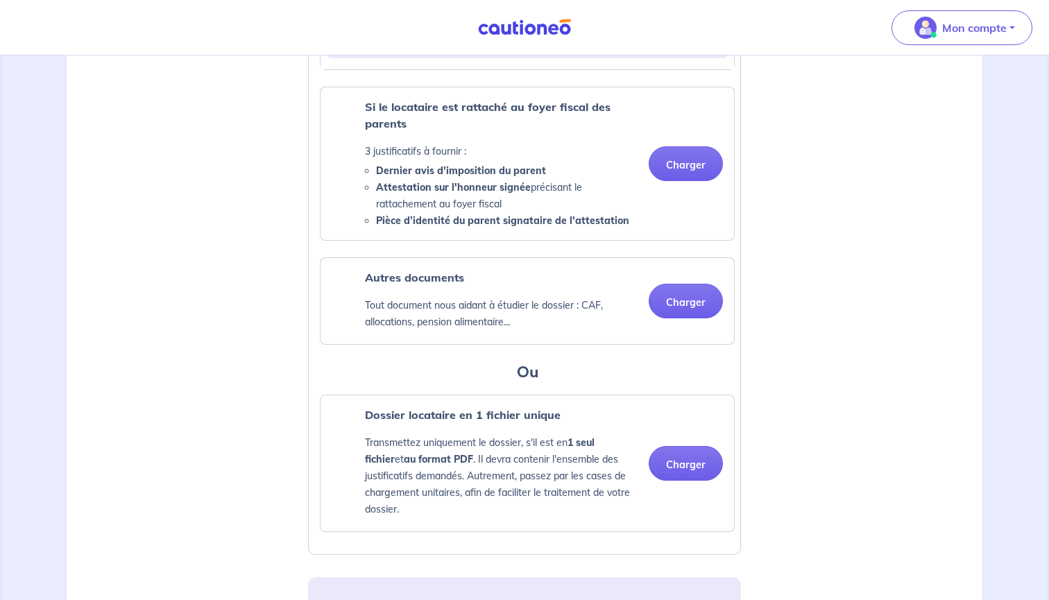
scroll to position [1097, 0]
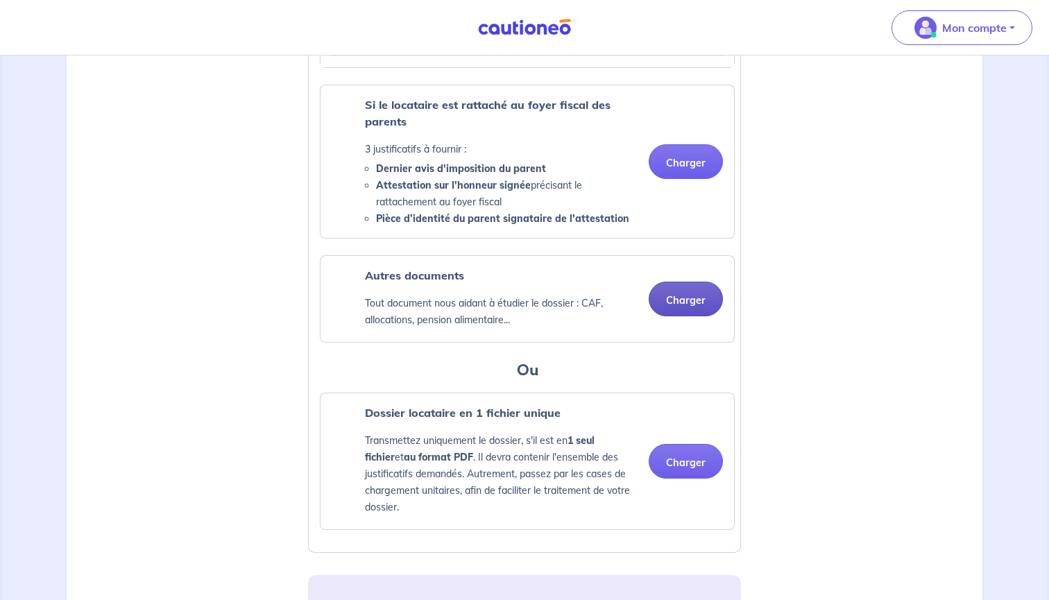
click at [674, 299] on button "Charger" at bounding box center [686, 299] width 74 height 35
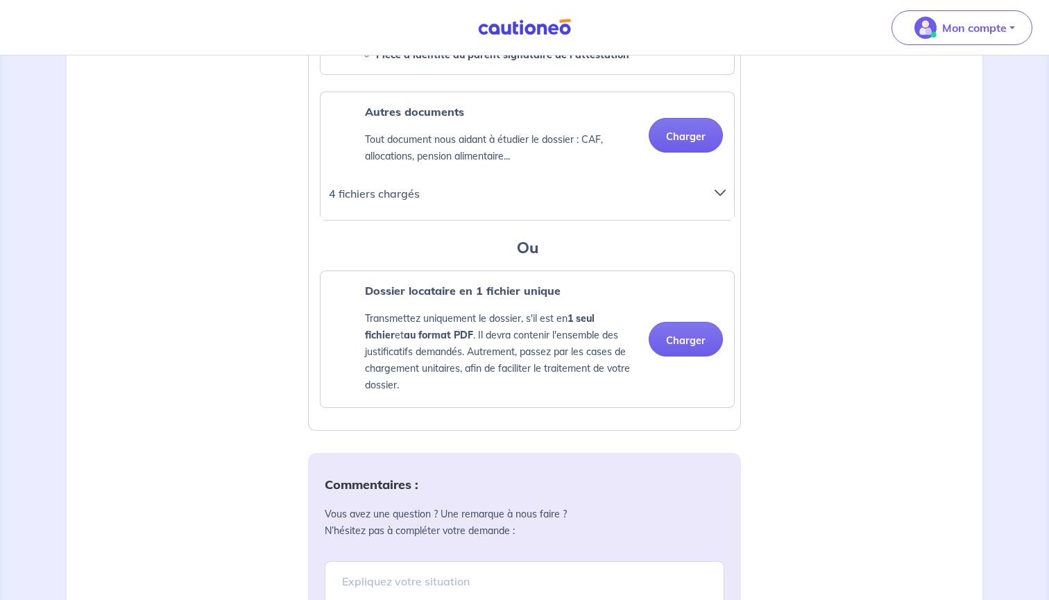
scroll to position [1148, 0]
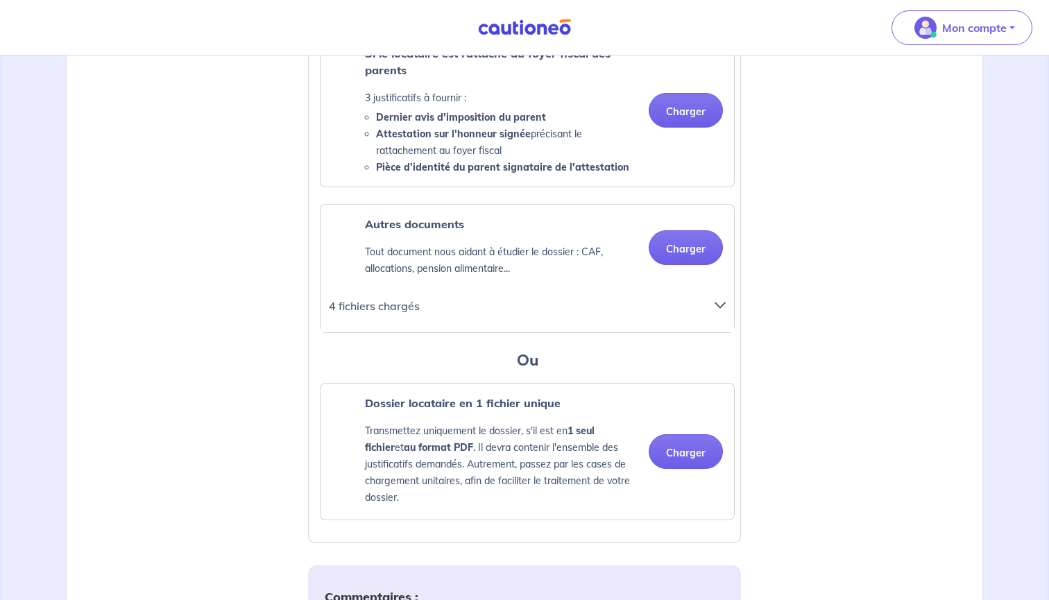
click at [720, 306] on icon at bounding box center [720, 305] width 11 height 11
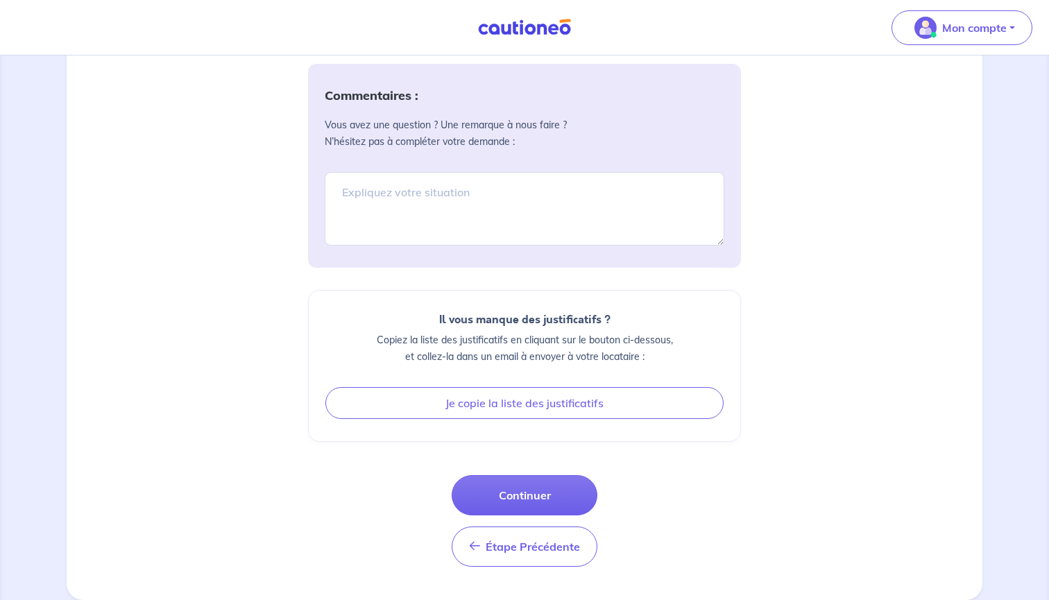
scroll to position [1800, 0]
click at [543, 497] on button "Continuer" at bounding box center [525, 495] width 146 height 40
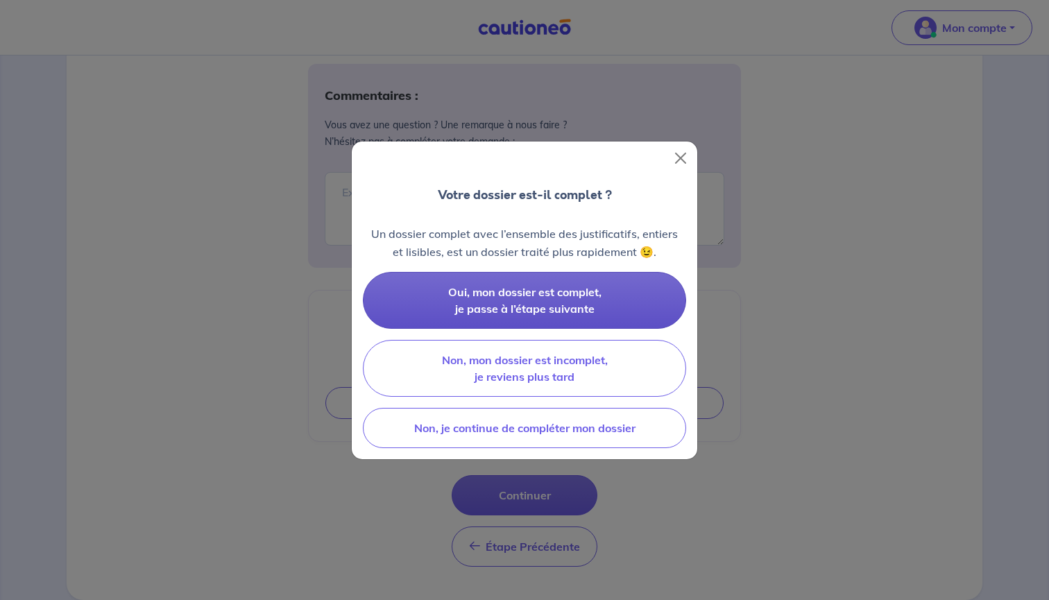
click at [625, 298] on button "Oui, mon dossier est complet, je passe à l’étape suivante" at bounding box center [524, 300] width 323 height 57
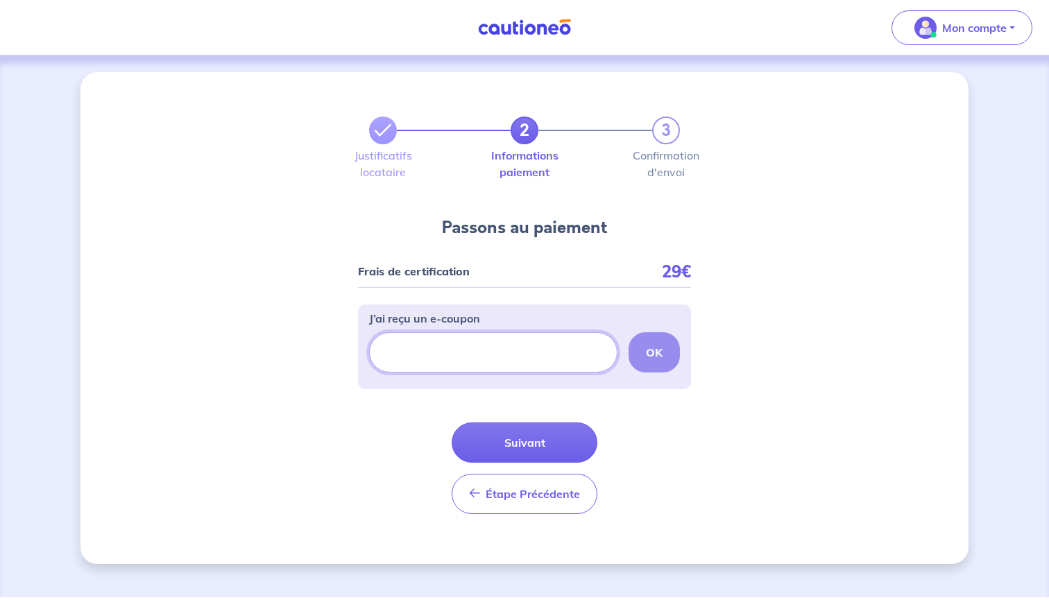
click at [453, 365] on input "J’ai reçu un e-coupon" at bounding box center [493, 352] width 248 height 40
paste input "ECOUPON-8F244E54,"
type input "ECOUPON-8F244E54"
click at [641, 357] on button "OK" at bounding box center [654, 352] width 51 height 40
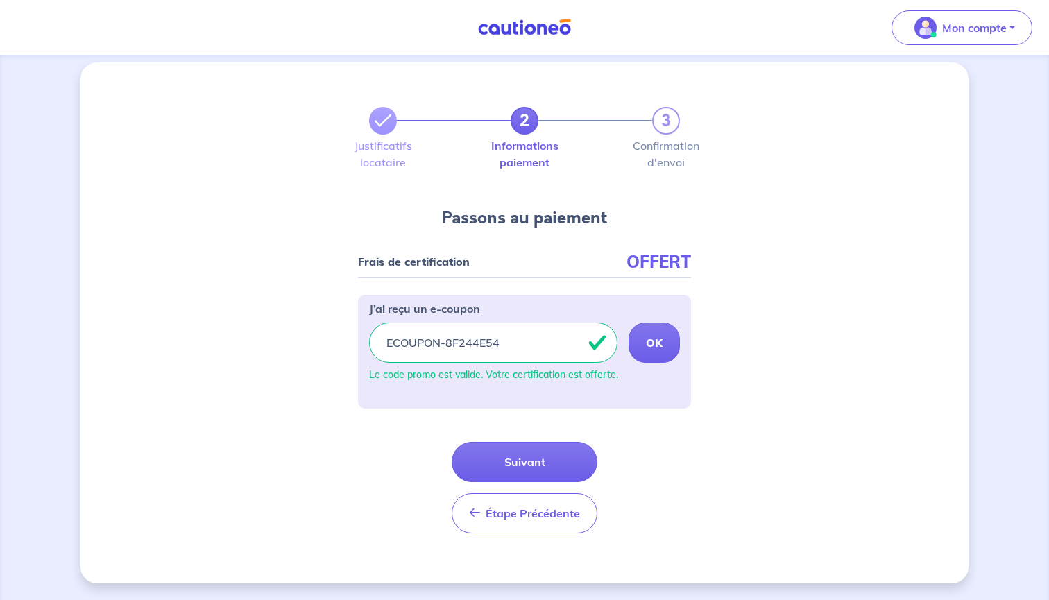
scroll to position [10, 0]
click at [568, 457] on button "Suivant" at bounding box center [525, 462] width 146 height 40
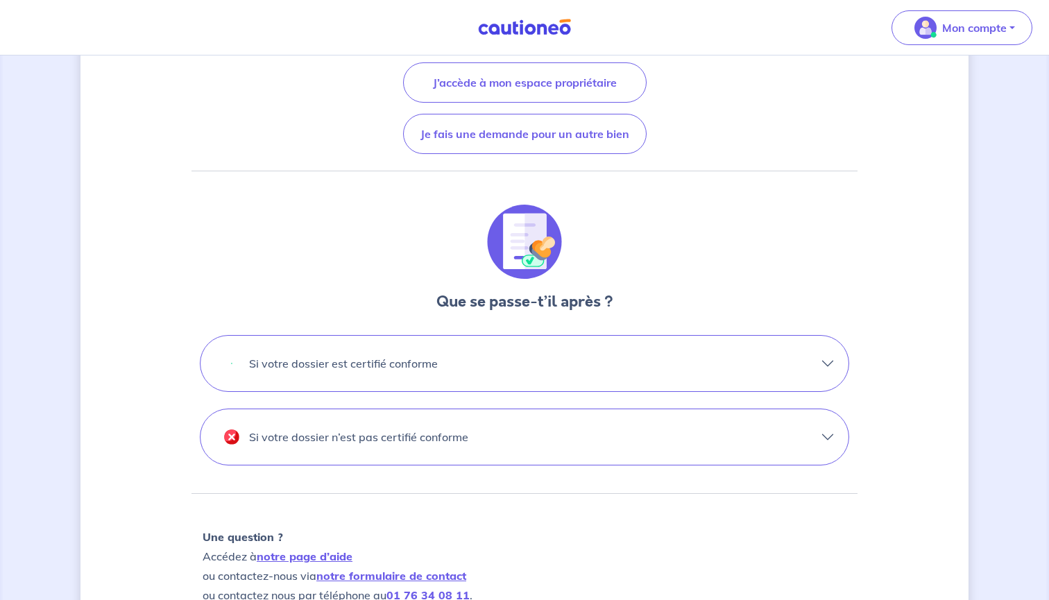
scroll to position [271, 0]
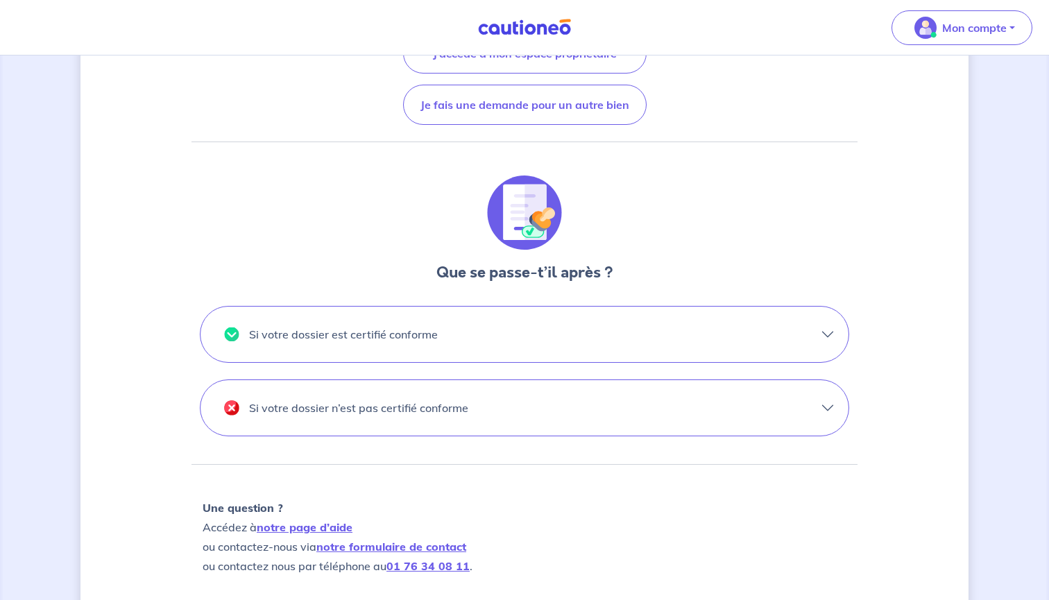
click at [817, 342] on button "Si votre dossier est certifié conforme" at bounding box center [525, 335] width 648 height 56
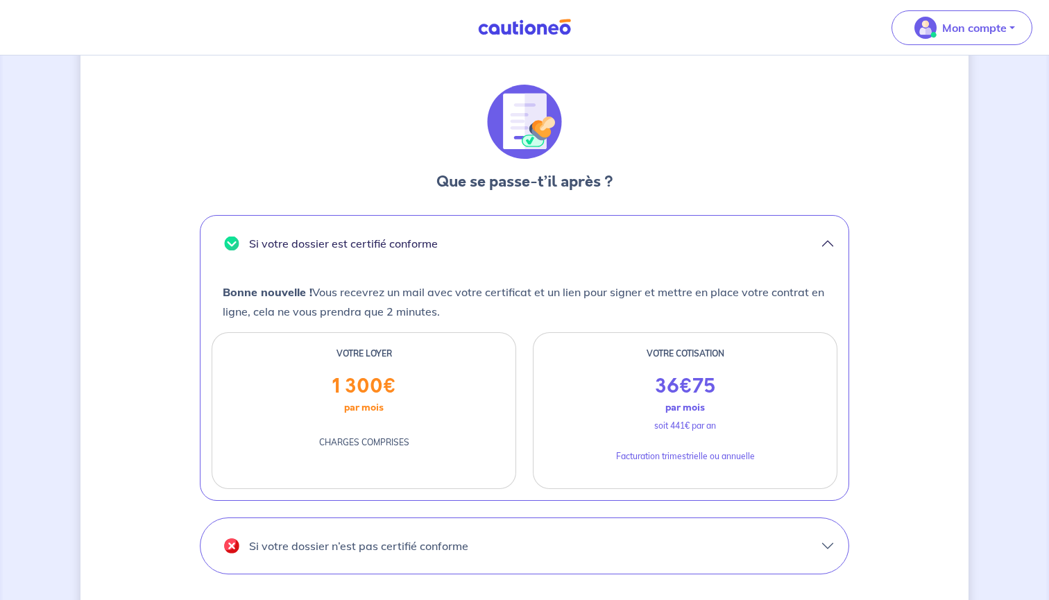
scroll to position [352, 0]
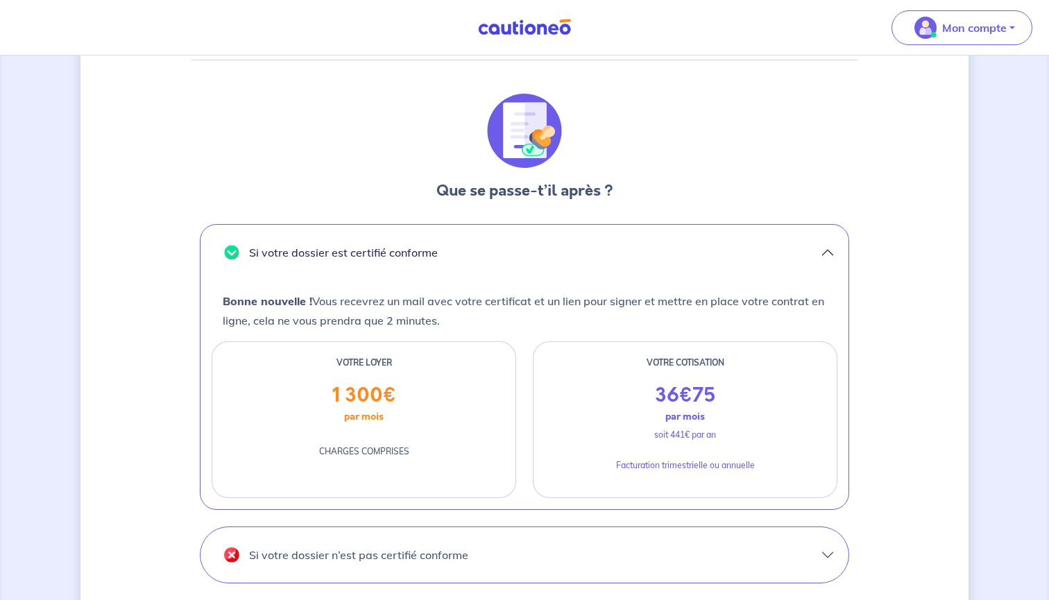
click at [826, 254] on button "Si votre dossier est certifié conforme" at bounding box center [525, 253] width 648 height 56
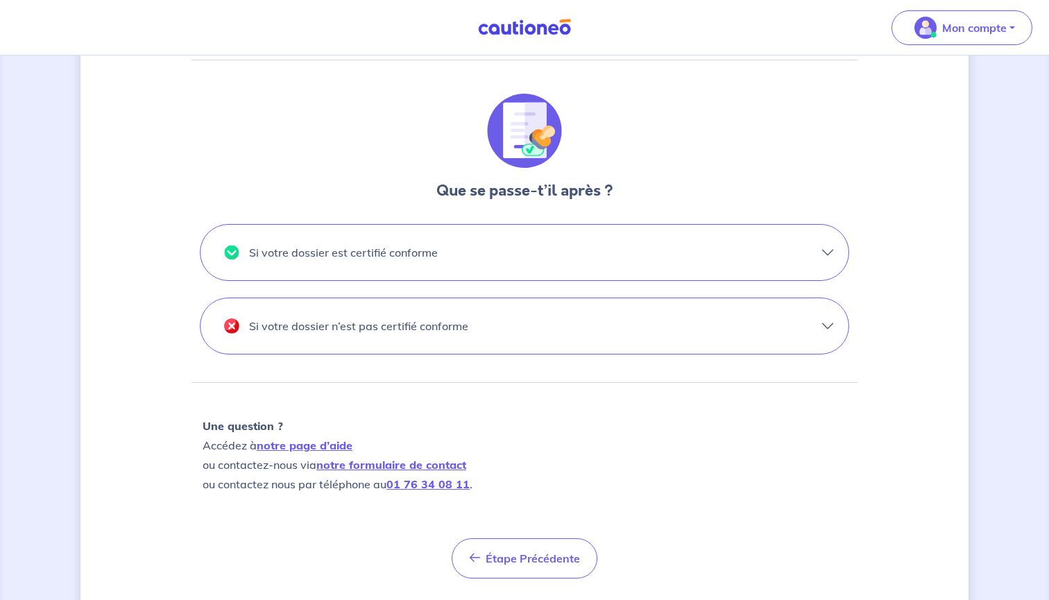
click at [828, 325] on button "Si votre dossier n’est pas certifié conforme" at bounding box center [525, 326] width 648 height 56
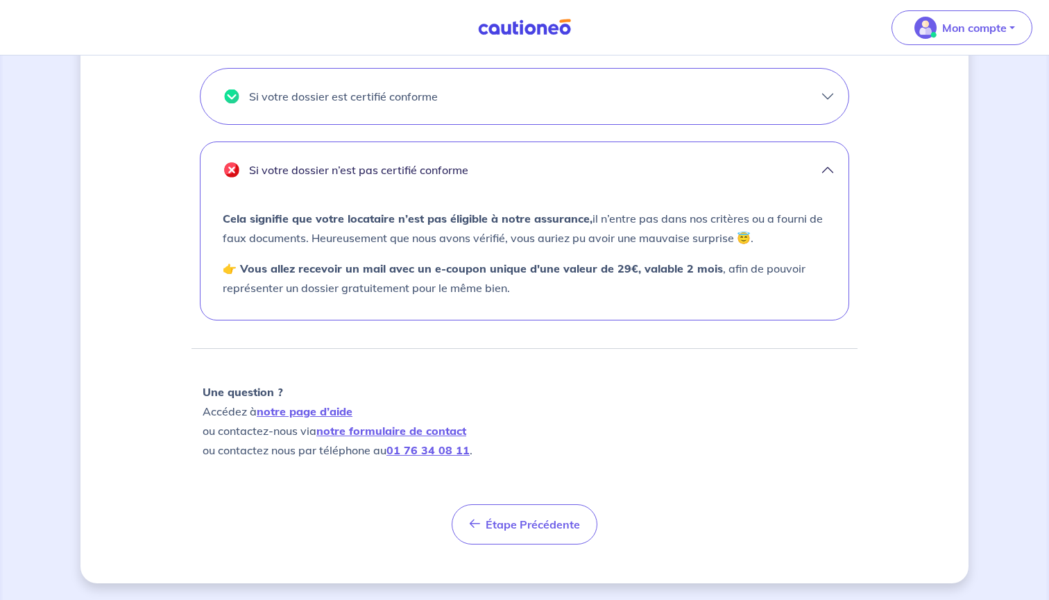
scroll to position [509, 0]
click at [543, 35] on img at bounding box center [524, 27] width 104 height 17
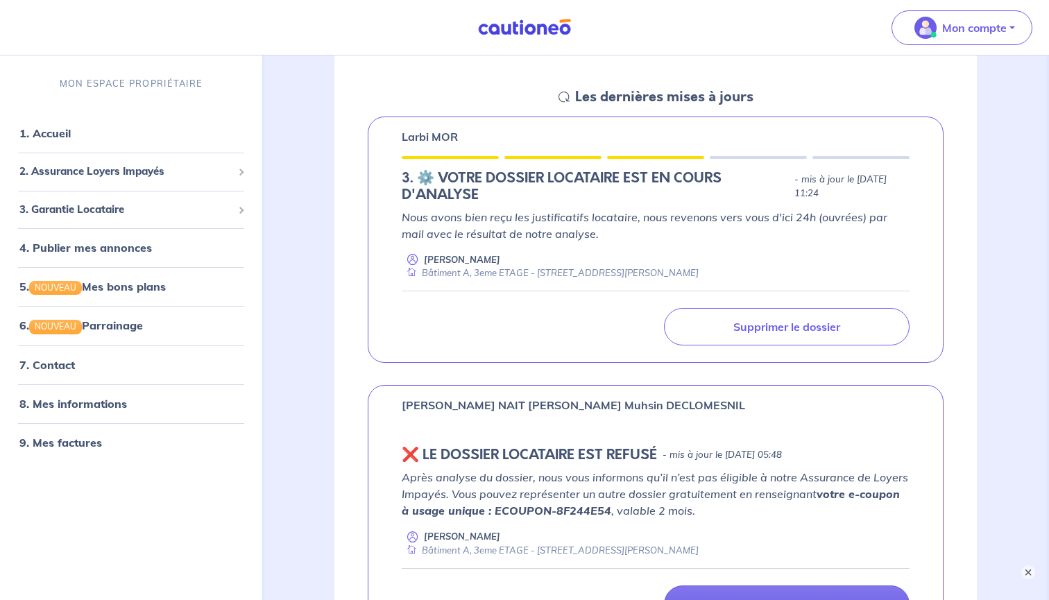
scroll to position [189, 0]
